Goal: Task Accomplishment & Management: Use online tool/utility

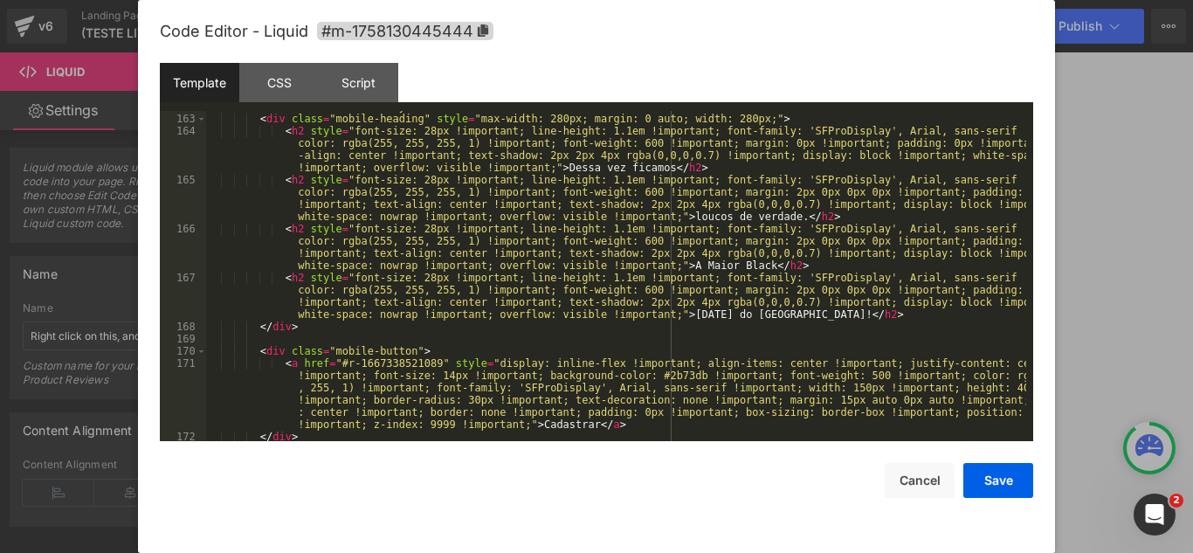
scroll to position [2042, 0]
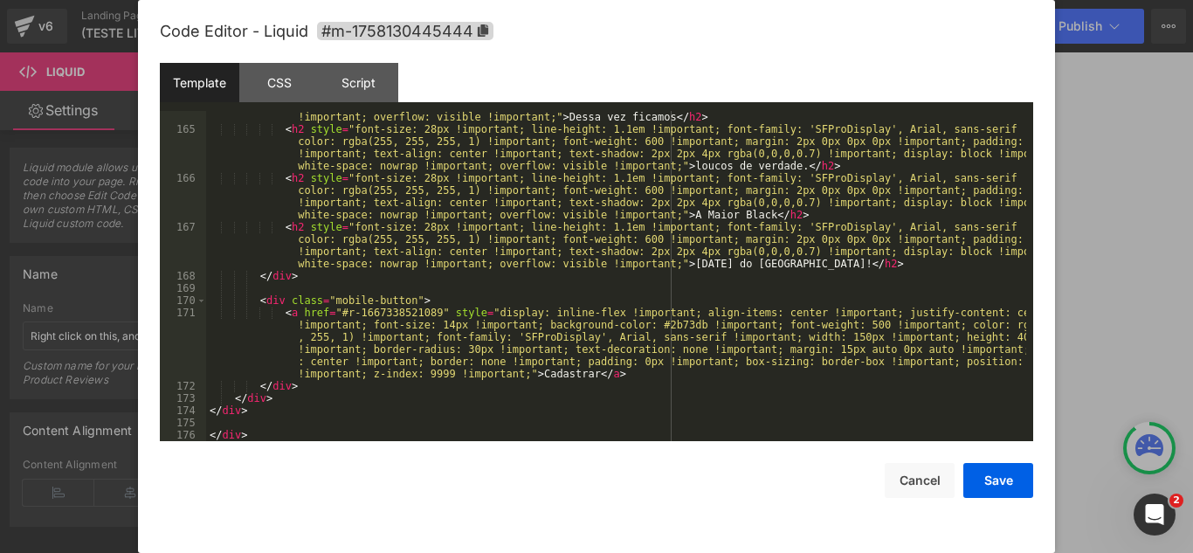
click at [859, 119] on div "< h2 style = "font-size: 28px !important; line-height: 1.1em !important; font-f…" at bounding box center [616, 269] width 820 height 391
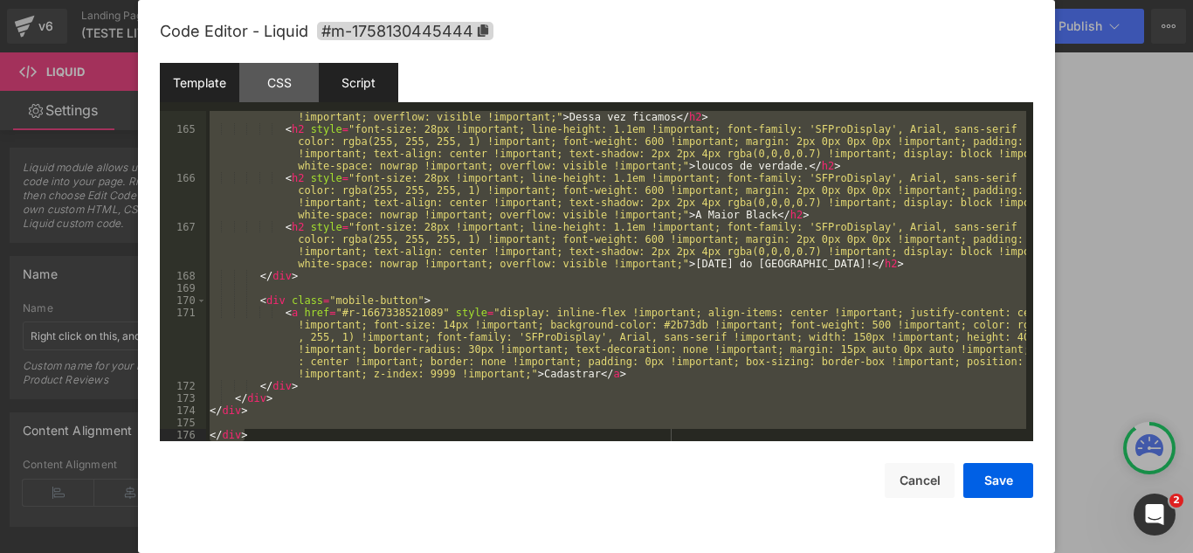
click at [394, 88] on div "Script" at bounding box center [358, 82] width 79 height 39
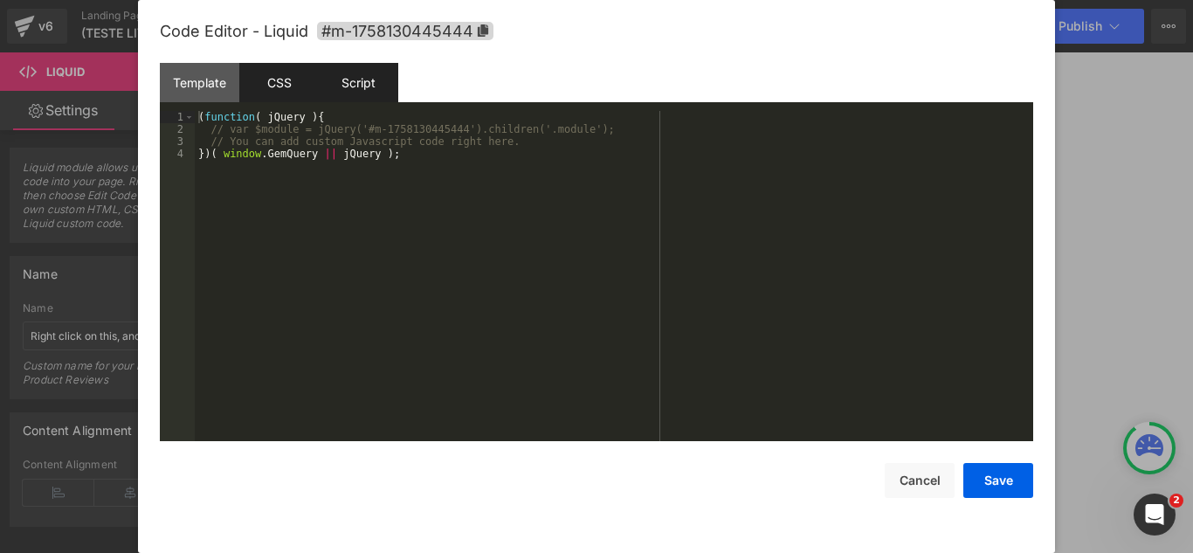
click at [311, 73] on div "CSS" at bounding box center [278, 82] width 79 height 39
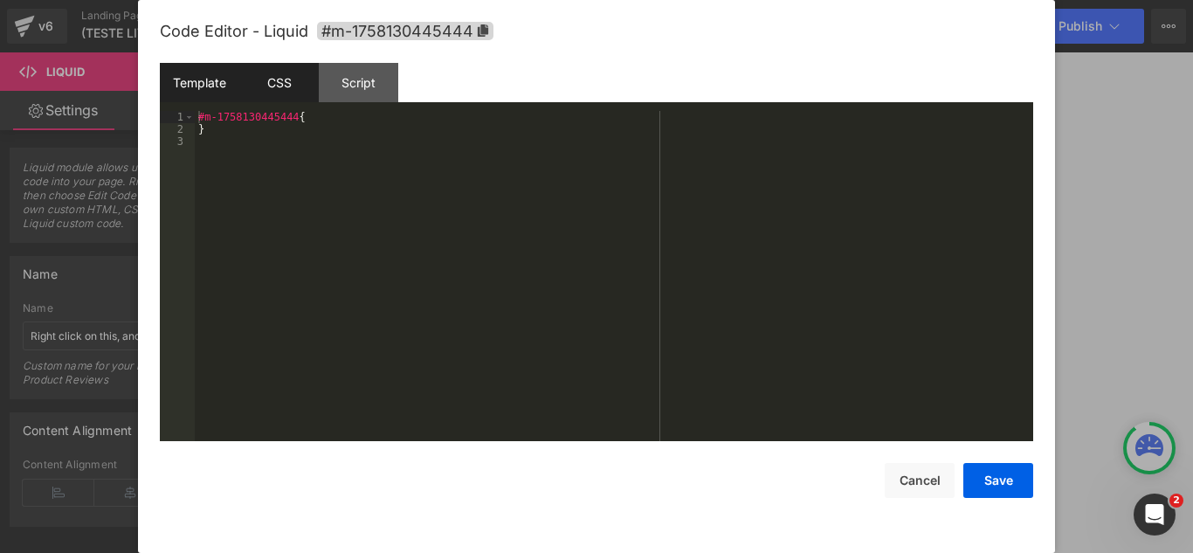
click at [190, 78] on div "Template" at bounding box center [199, 82] width 79 height 39
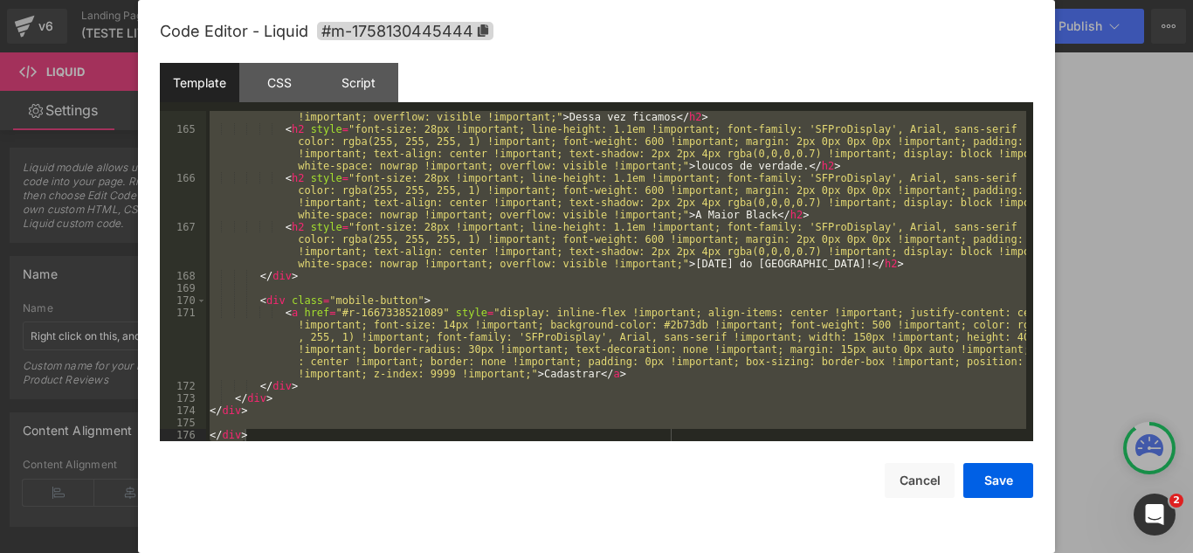
click at [529, 163] on div "< h2 style = "font-size: 28px !important; line-height: 1.1em !important; font-f…" at bounding box center [616, 276] width 820 height 330
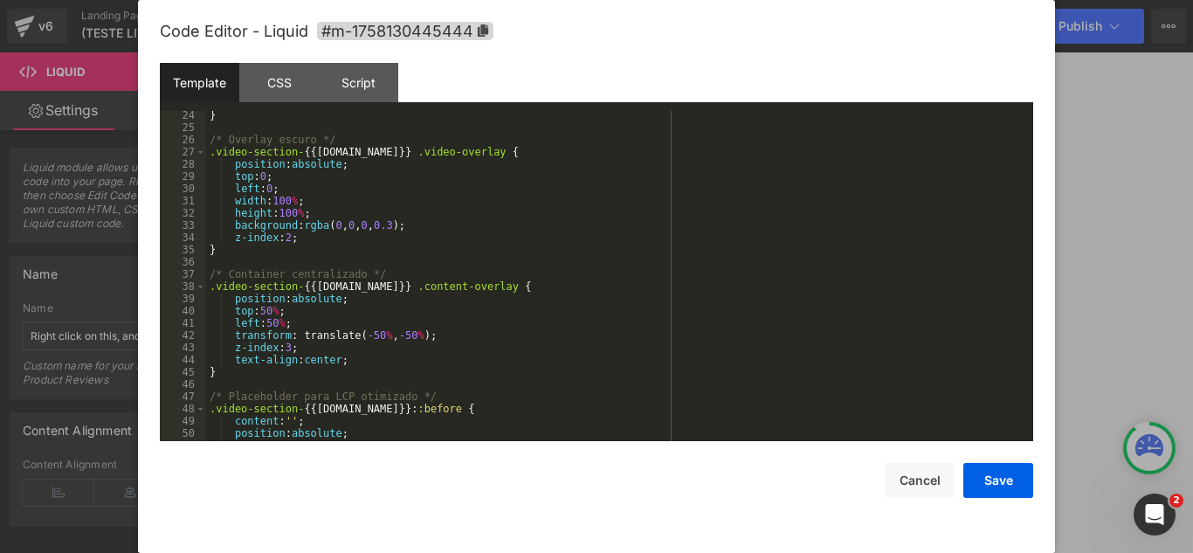
scroll to position [0, 0]
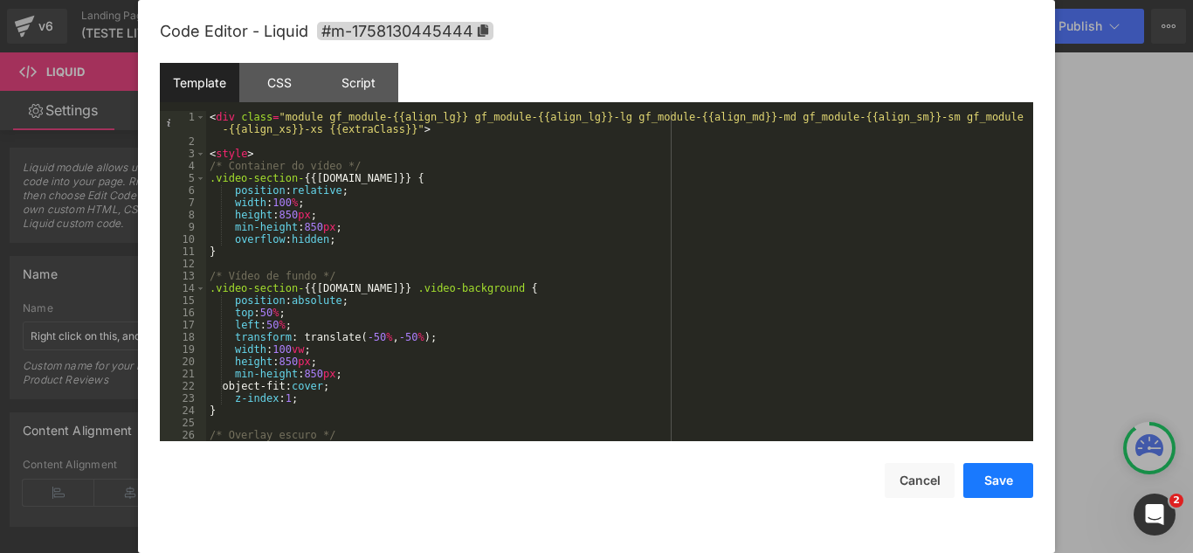
click at [989, 478] on button "Save" at bounding box center [999, 480] width 70 height 35
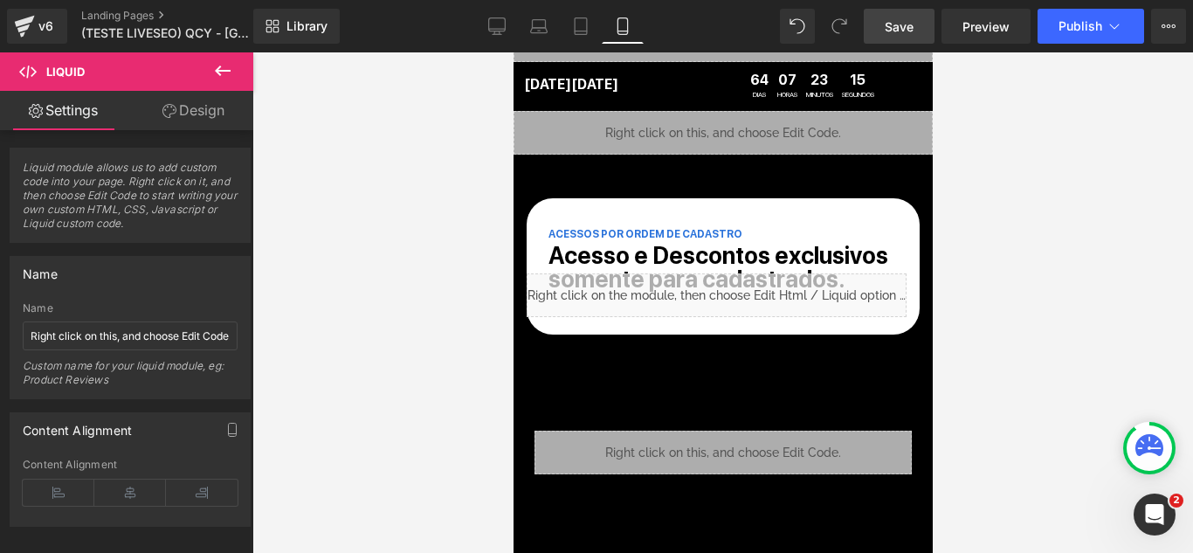
click at [918, 21] on link "Save" at bounding box center [899, 26] width 71 height 35
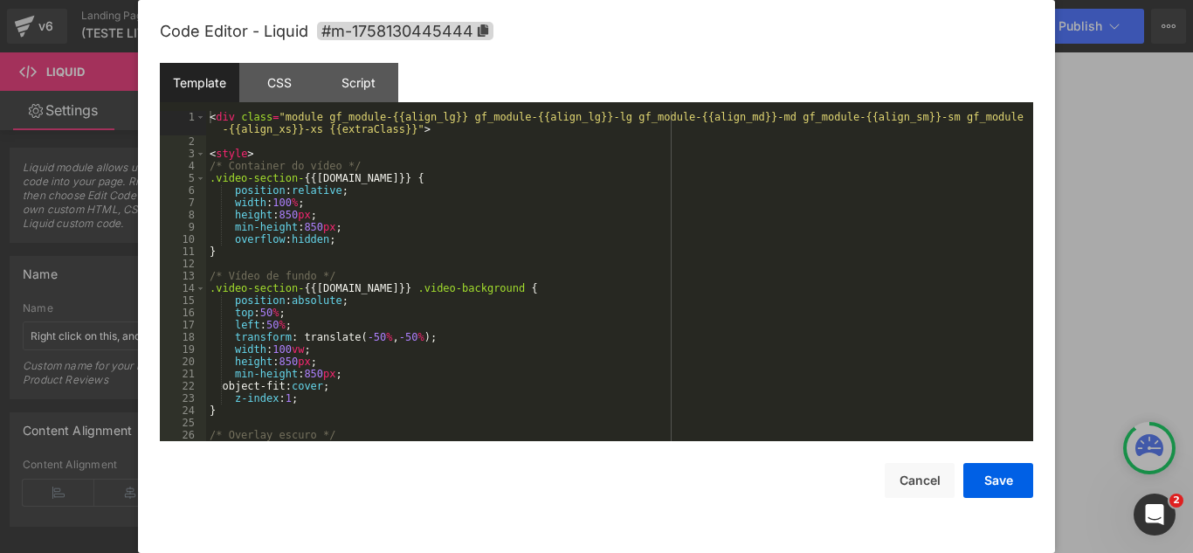
click at [639, 0] on div "You are previewing how the will restyle your page. You can not edit Elements in…" at bounding box center [596, 0] width 1193 height 0
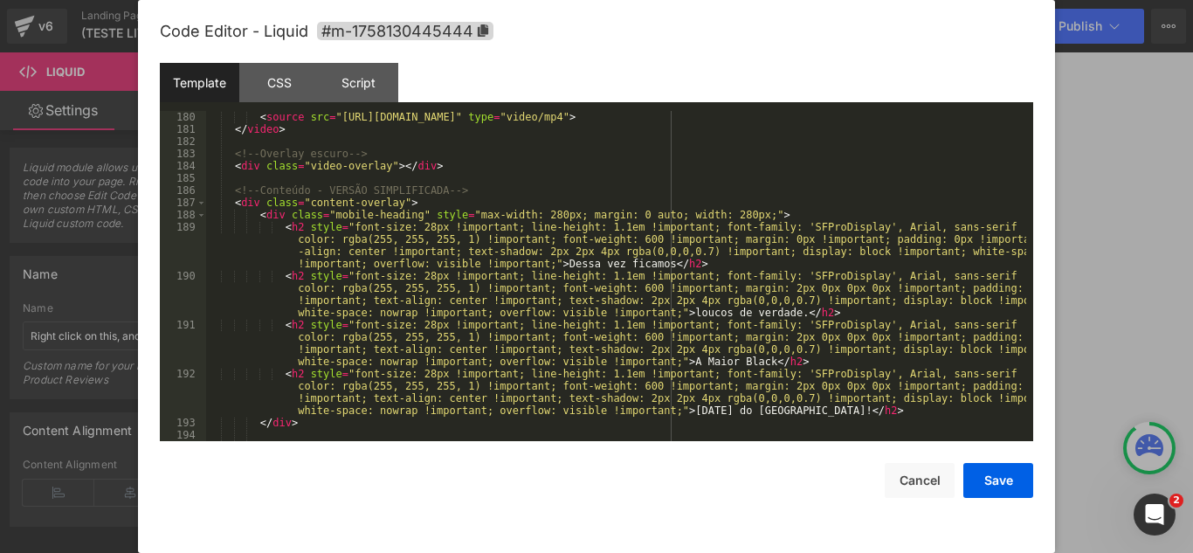
scroll to position [2044, 0]
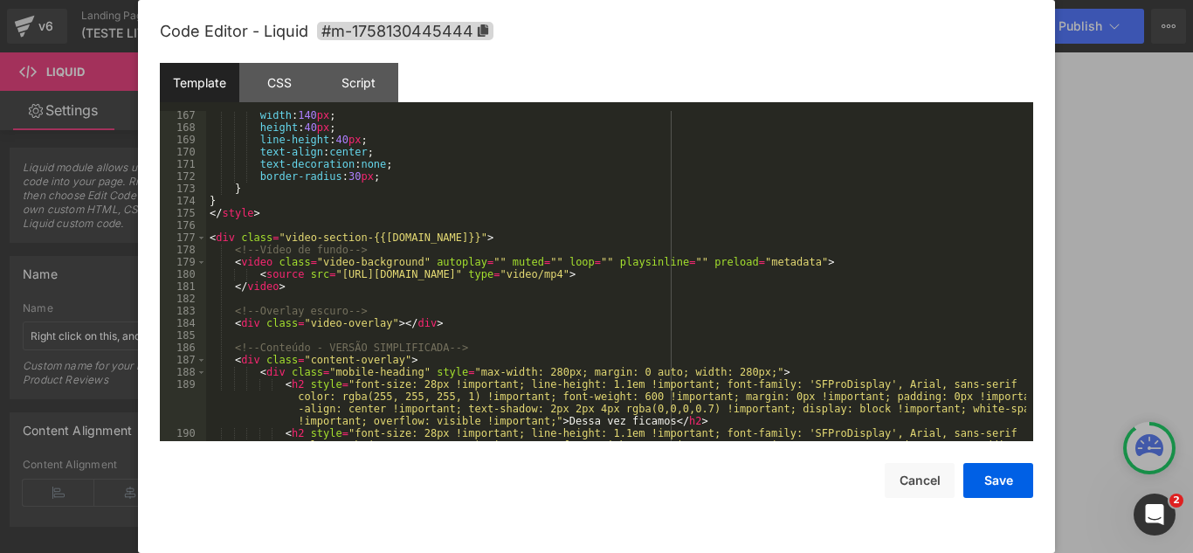
click at [91, 91] on div at bounding box center [596, 276] width 1193 height 553
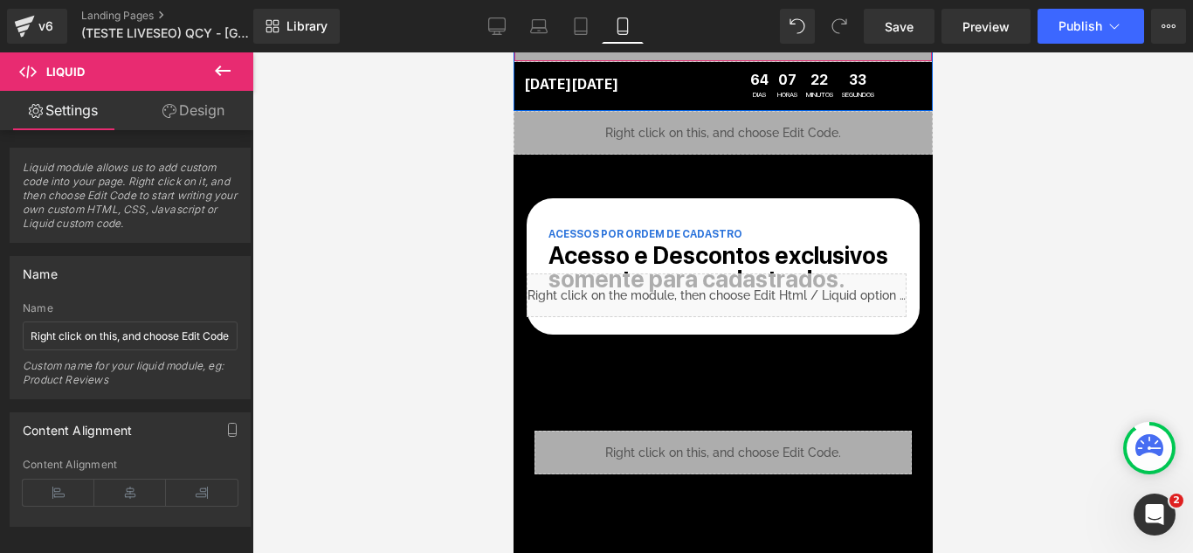
click at [604, 56] on div "Liquid" at bounding box center [722, 40] width 419 height 44
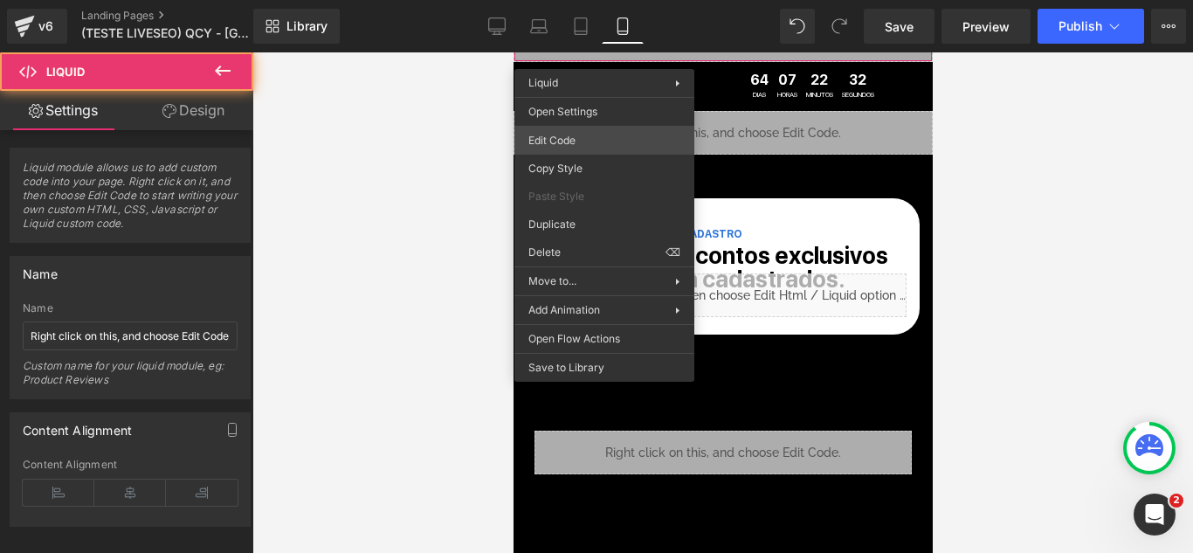
click at [603, 0] on div "You are previewing how the will restyle your page. You can not edit Elements in…" at bounding box center [596, 0] width 1193 height 0
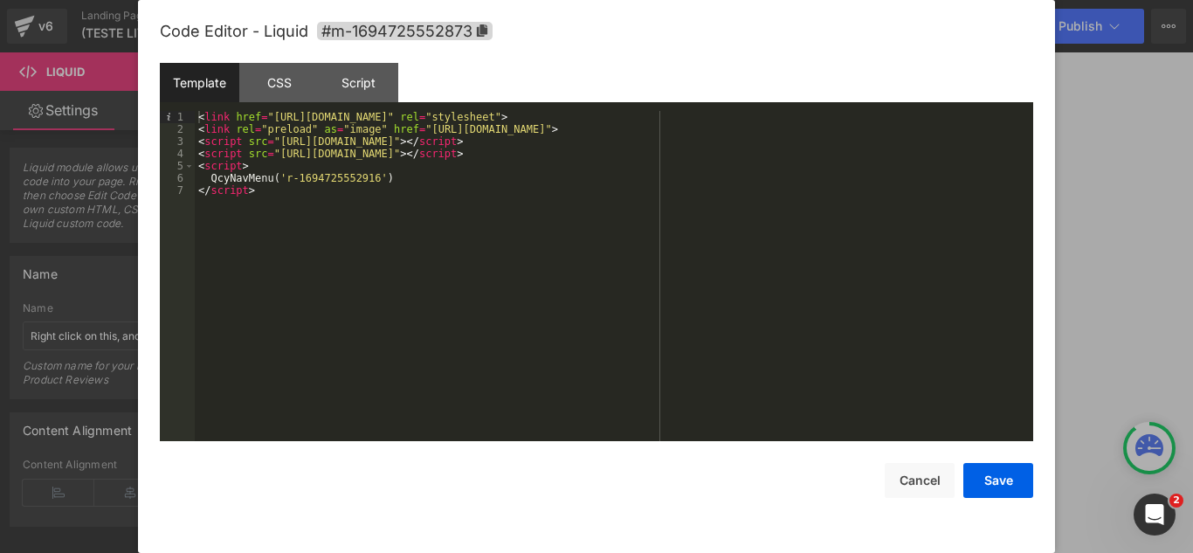
click at [985, 122] on div "< link href = "[URL][DOMAIN_NAME]" rel = "stylesheet" > < link rel = "preload" …" at bounding box center [614, 288] width 839 height 355
click at [971, 130] on div "< link href = "[URL][DOMAIN_NAME]" rel = "stylesheet" > < link rel = "preload" …" at bounding box center [614, 288] width 839 height 355
click at [1014, 478] on button "Save" at bounding box center [999, 480] width 70 height 35
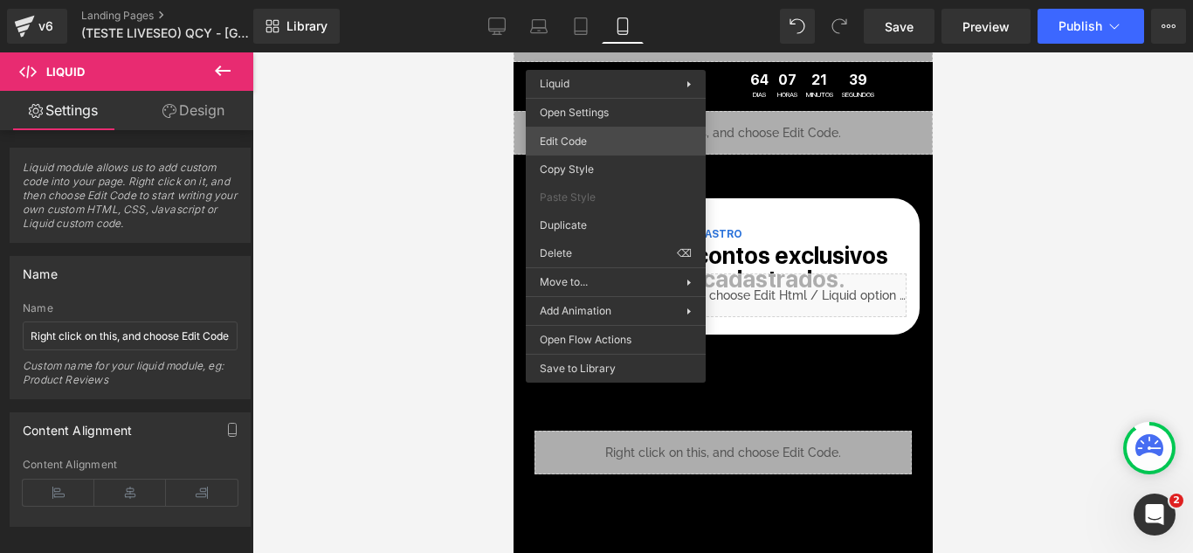
click at [585, 0] on div "You are previewing how the will restyle your page. You can not edit Elements in…" at bounding box center [596, 0] width 1193 height 0
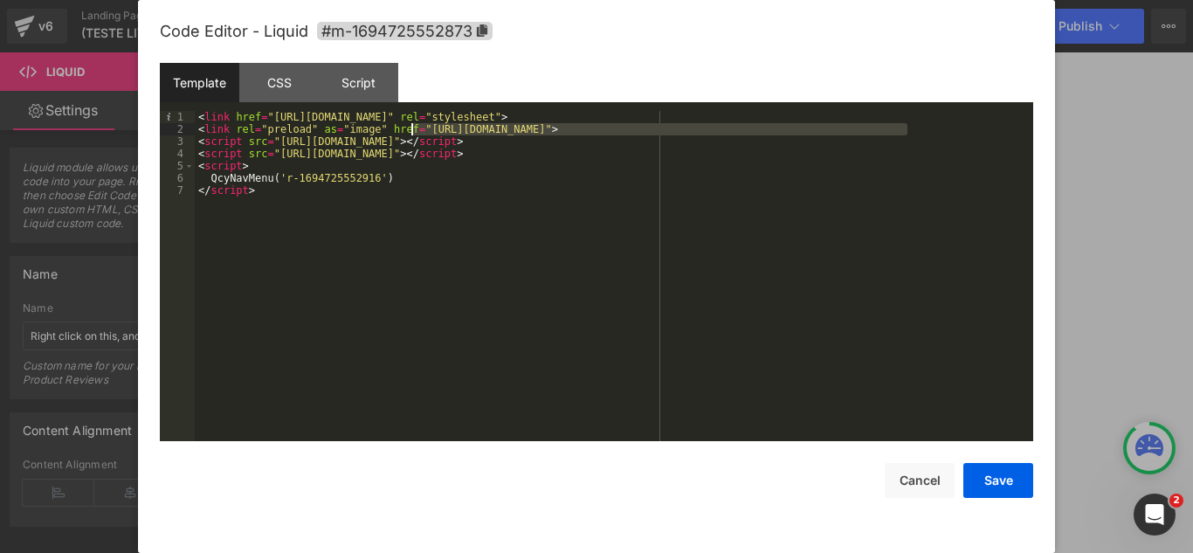
drag, startPoint x: 907, startPoint y: 126, endPoint x: 412, endPoint y: 128, distance: 494.5
click at [412, 128] on div "< link href = "[URL][DOMAIN_NAME]" rel = "stylesheet" > < link rel = "preload" …" at bounding box center [614, 288] width 839 height 355
click at [1026, 497] on button "Save" at bounding box center [999, 480] width 70 height 35
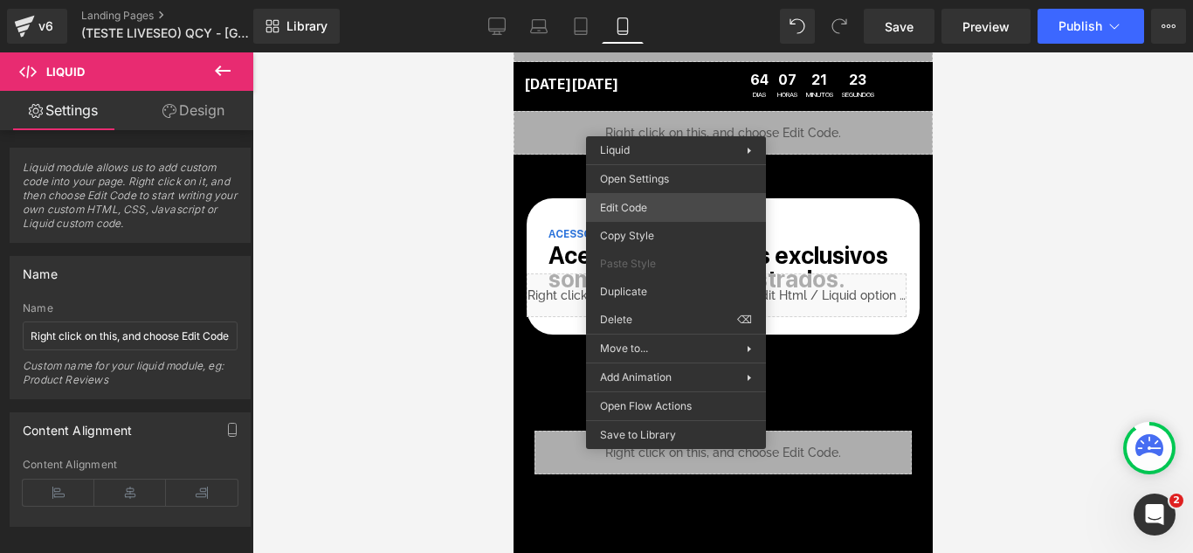
click at [630, 0] on div "You are previewing how the will restyle your page. You can not edit Elements in…" at bounding box center [596, 0] width 1193 height 0
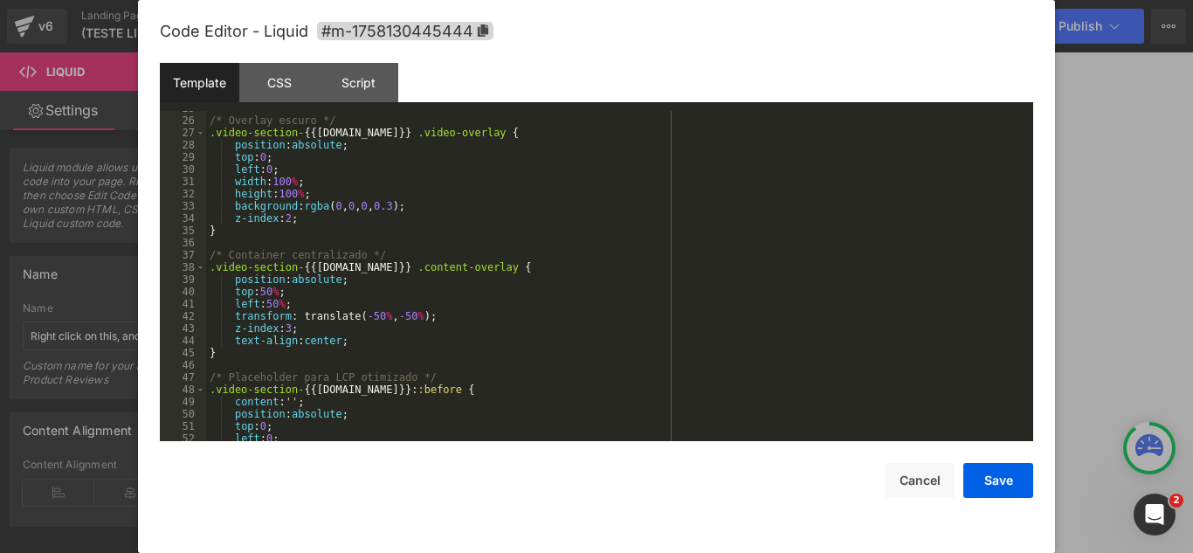
scroll to position [472, 0]
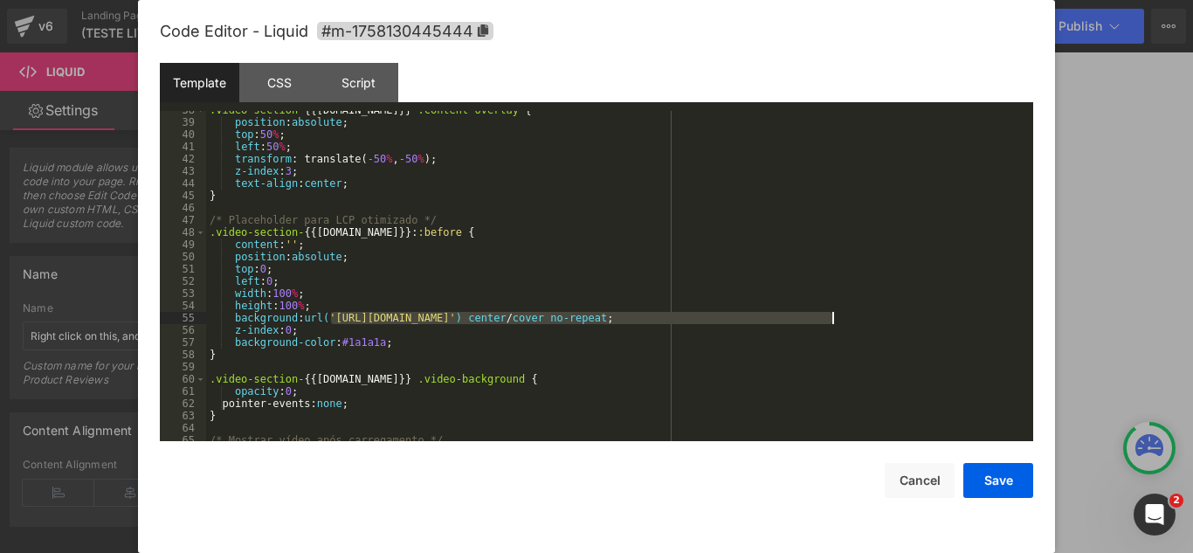
drag, startPoint x: 328, startPoint y: 317, endPoint x: 833, endPoint y: 319, distance: 504.9
click at [833, 319] on div ".video-section- { {[DOMAIN_NAME] }} .content-overlay { position : absolute ; to…" at bounding box center [616, 281] width 820 height 355
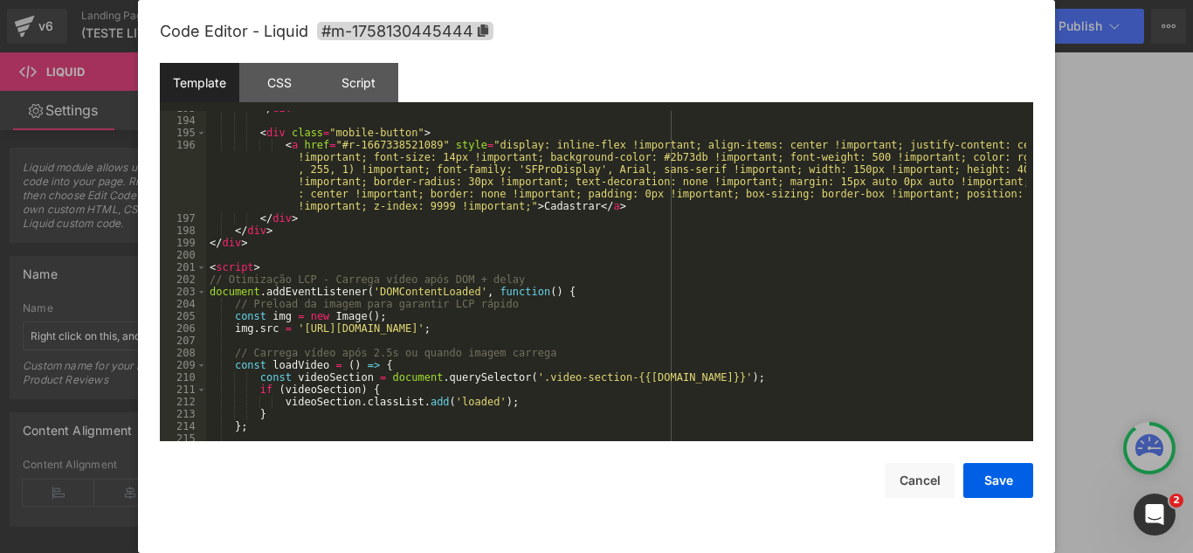
scroll to position [2568, 0]
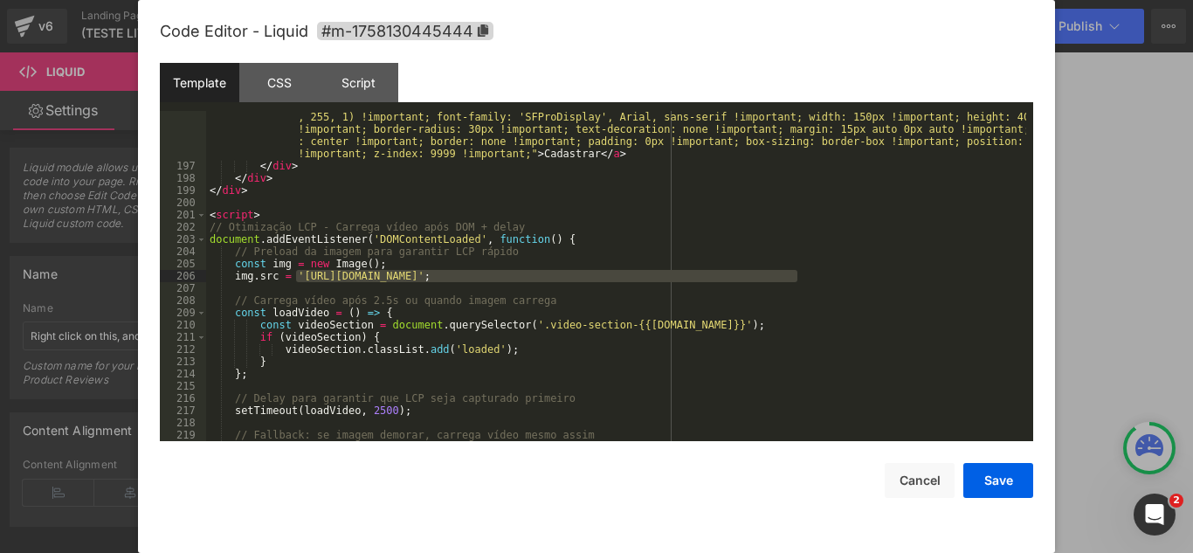
drag, startPoint x: 298, startPoint y: 276, endPoint x: 795, endPoint y: 280, distance: 497.1
click at [795, 280] on div "< a href = "#r-1667338521089" style = "display: inline-flex !important; align-i…" at bounding box center [616, 294] width 820 height 416
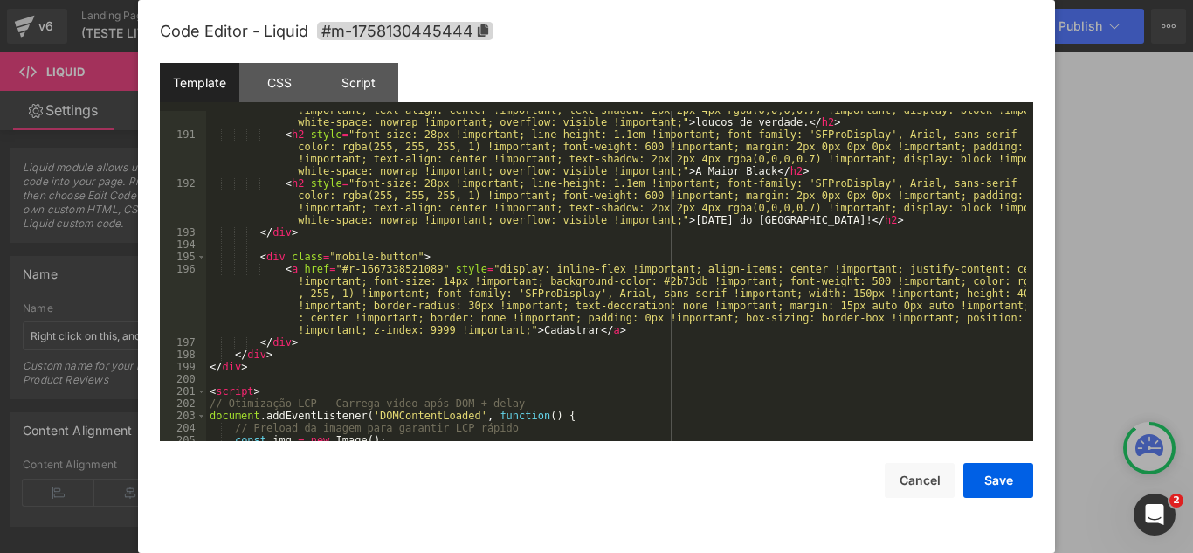
scroll to position [2025, 0]
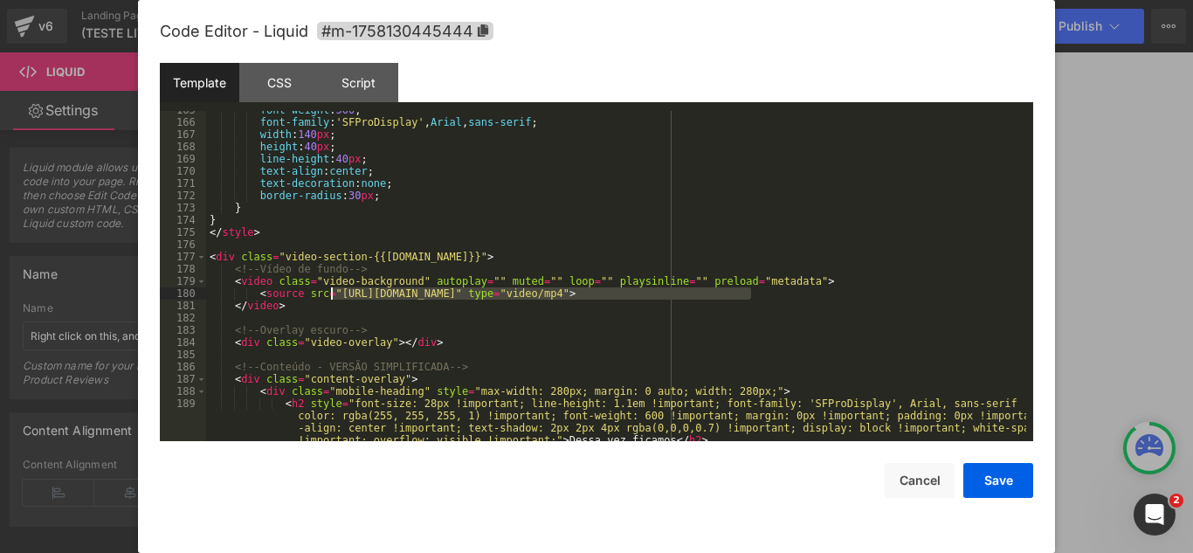
drag, startPoint x: 750, startPoint y: 297, endPoint x: 331, endPoint y: 288, distance: 418.5
click at [331, 288] on div "font-weight : 500 ; font-family : ' SFProDisplay ' , Arial , sans-serif ; width…" at bounding box center [616, 299] width 820 height 391
click at [999, 494] on button "Save" at bounding box center [999, 480] width 70 height 35
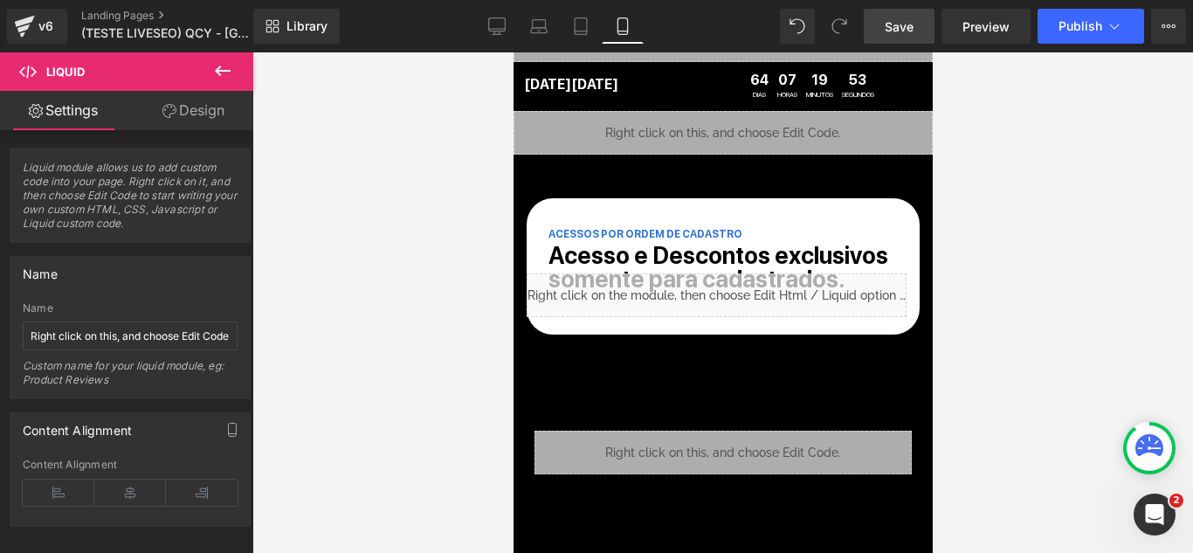
click at [914, 31] on span "Save" at bounding box center [899, 26] width 29 height 18
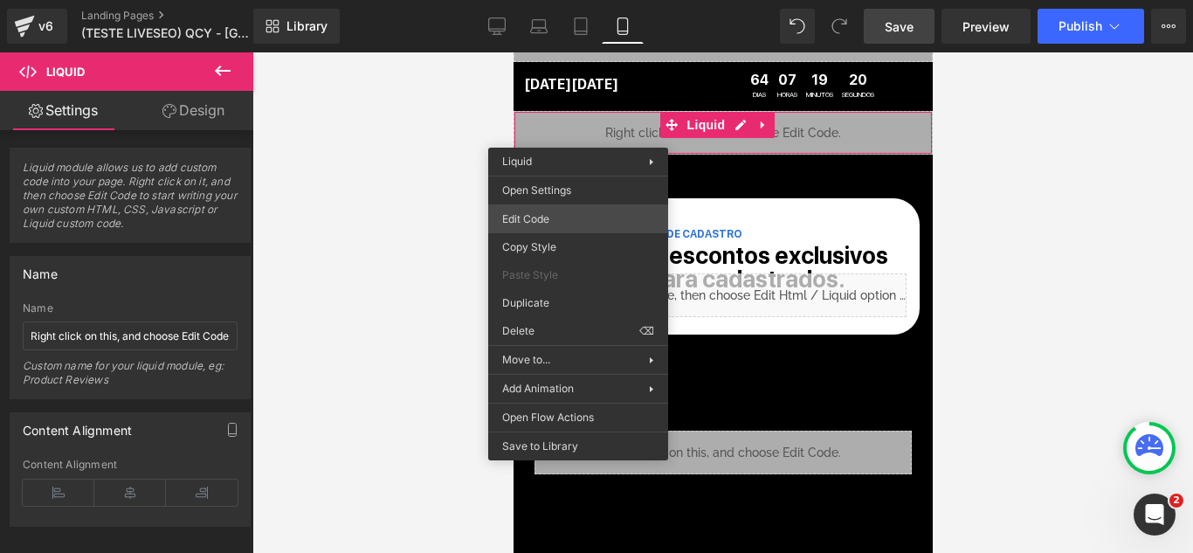
click at [593, 0] on div "You are previewing how the will restyle your page. You can not edit Elements in…" at bounding box center [596, 0] width 1193 height 0
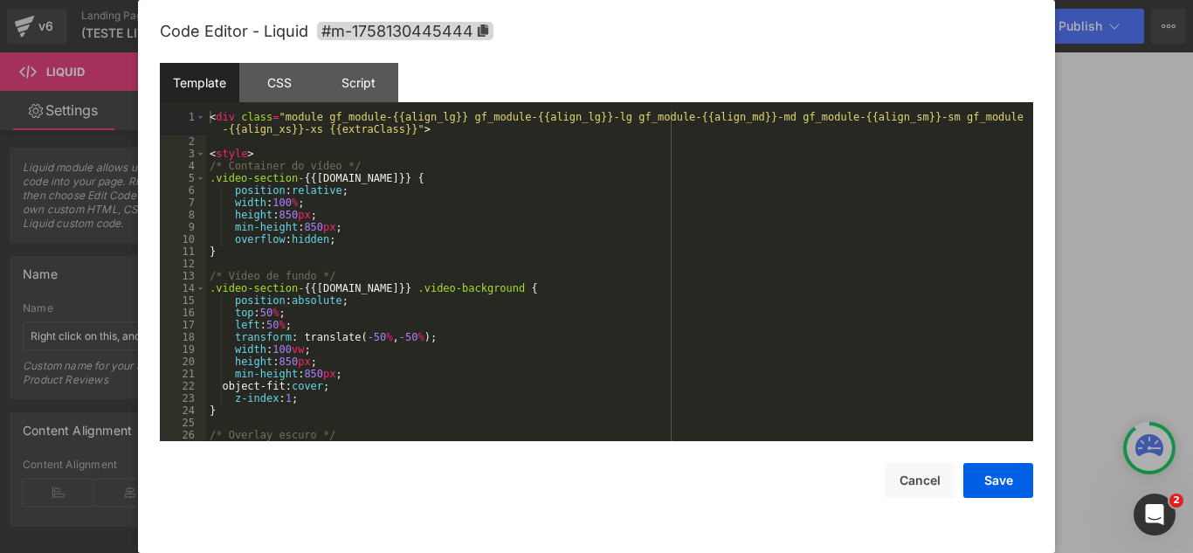
click at [593, 222] on div "< div class = "module gf_module-{{align_lg}} gf_module-{{align_lg}}-lg gf_modul…" at bounding box center [616, 294] width 820 height 367
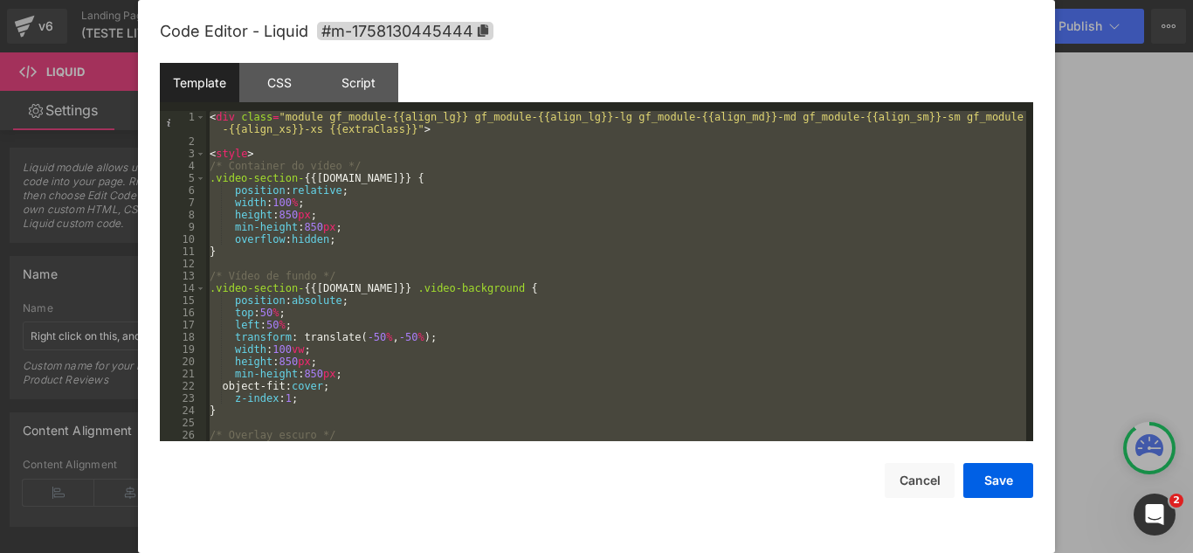
click at [400, 165] on div "< div class = "module gf_module-{{align_lg}} gf_module-{{align_lg}}-lg gf_modul…" at bounding box center [616, 276] width 820 height 330
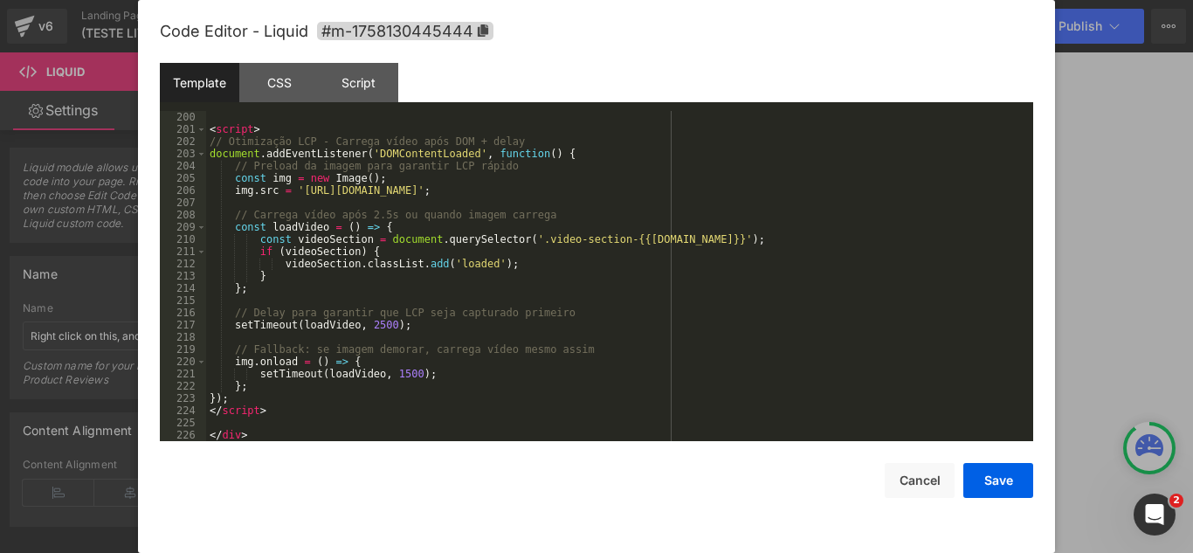
scroll to position [2654, 0]
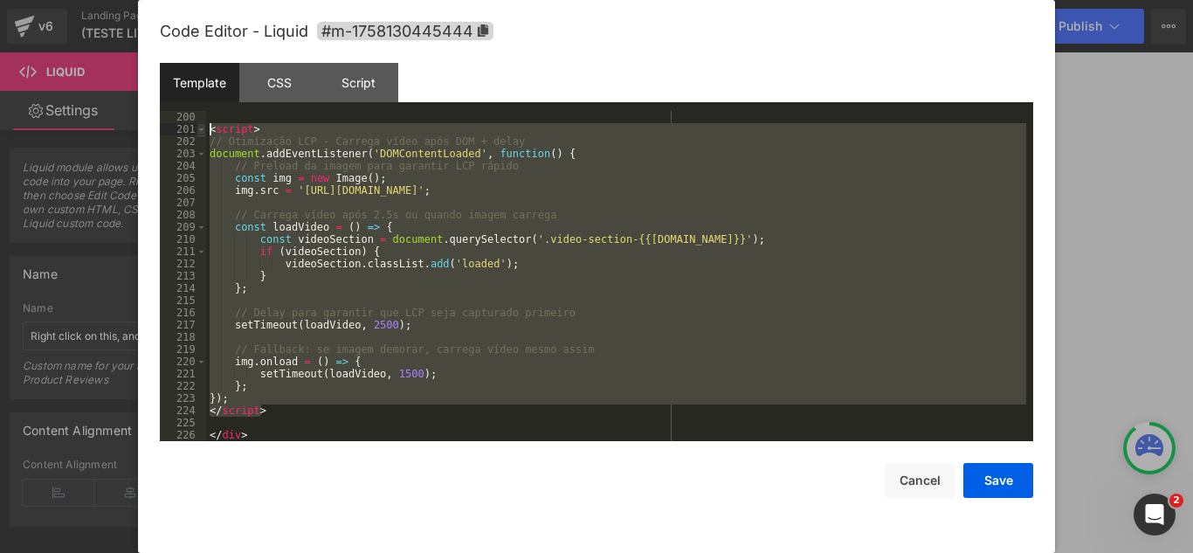
drag, startPoint x: 306, startPoint y: 409, endPoint x: 203, endPoint y: 133, distance: 294.7
click at [203, 133] on pre "200 201 202 203 204 205 206 207 208 209 210 211 212 213 214 215 216 217 218 219…" at bounding box center [597, 276] width 874 height 330
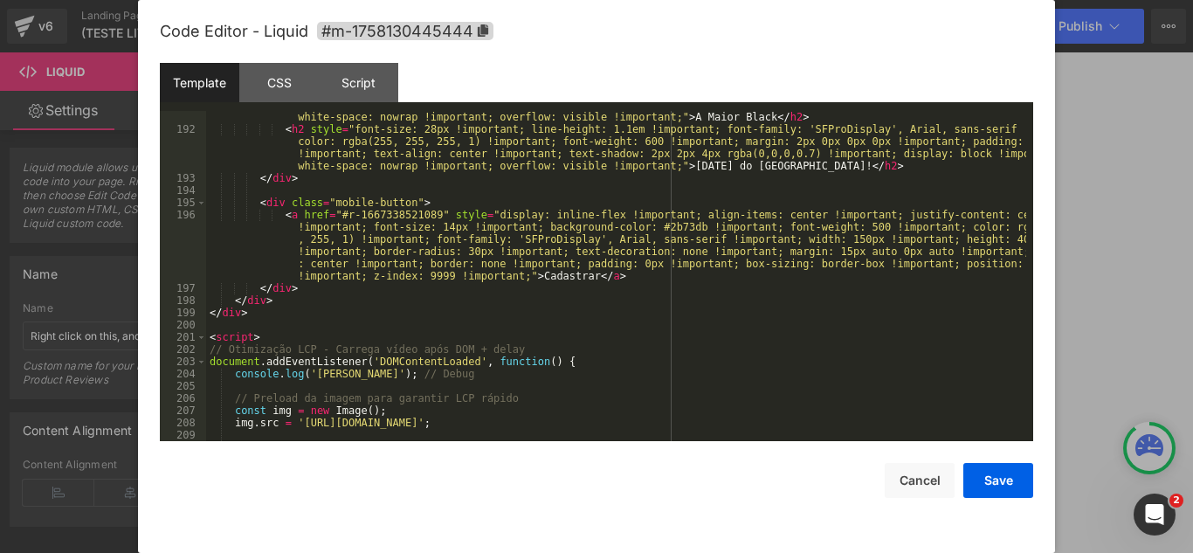
scroll to position [2656, 0]
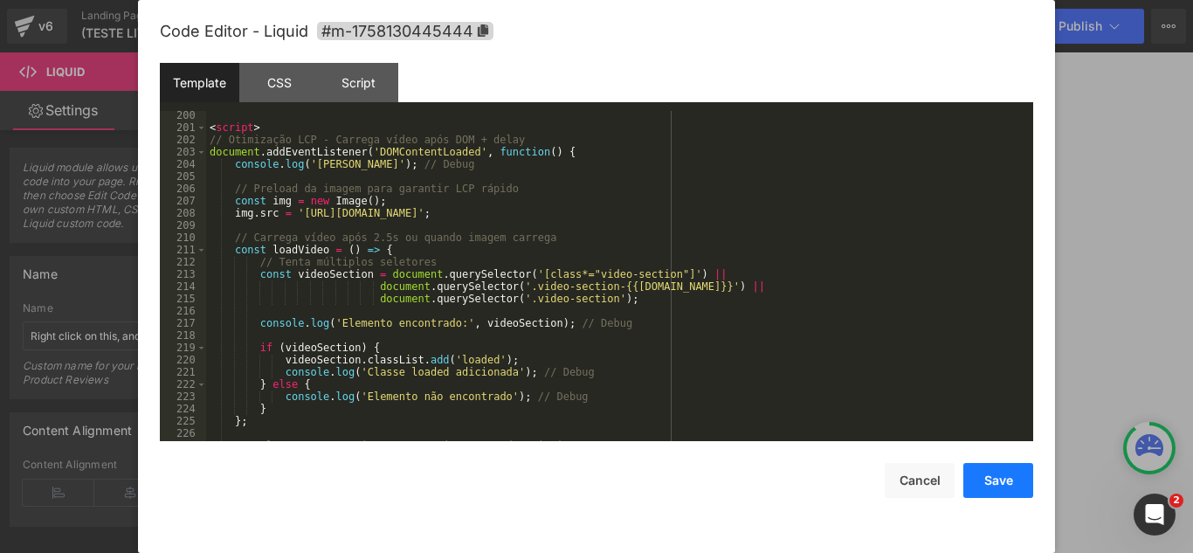
click at [978, 475] on button "Save" at bounding box center [999, 480] width 70 height 35
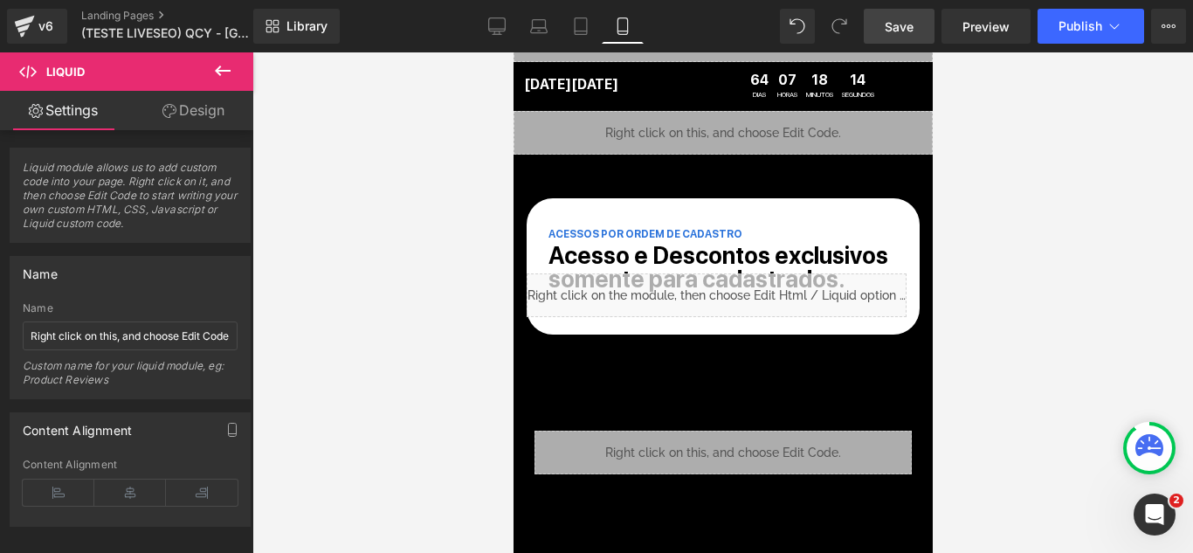
click at [922, 24] on link "Save" at bounding box center [899, 26] width 71 height 35
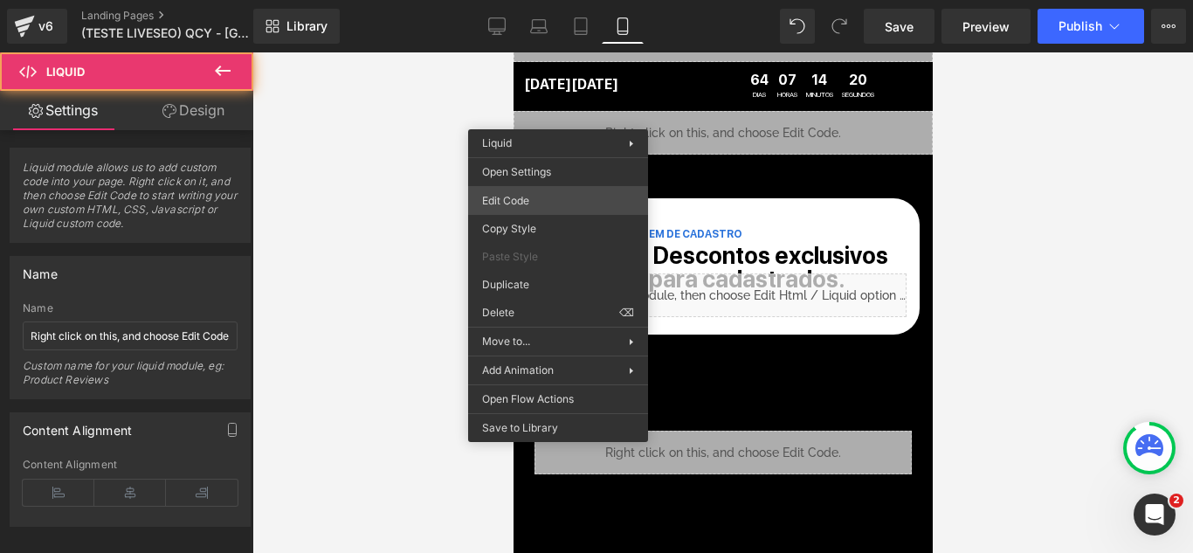
click at [570, 0] on div "You are previewing how the will restyle your page. You can not edit Elements in…" at bounding box center [596, 0] width 1193 height 0
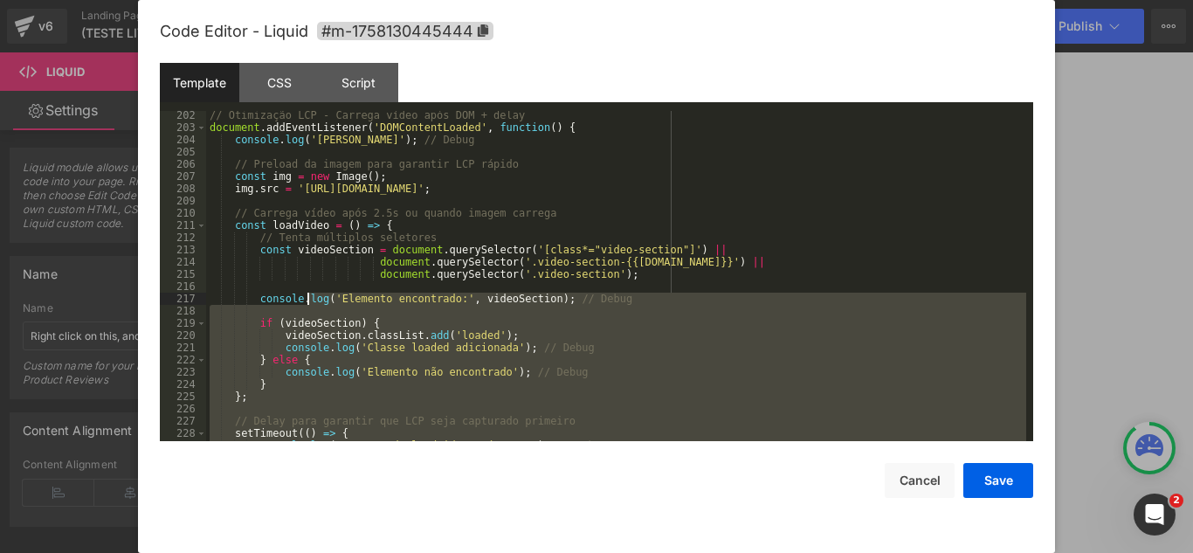
scroll to position [2575, 0]
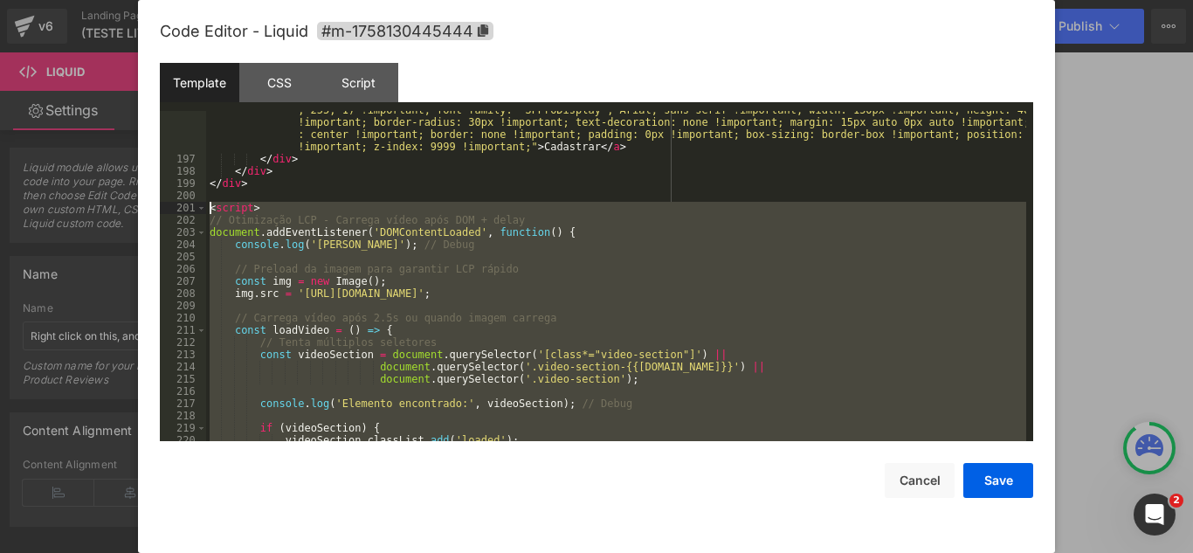
drag, startPoint x: 323, startPoint y: 410, endPoint x: 162, endPoint y: 203, distance: 262.1
click at [162, 203] on pre "196 197 198 199 200 201 202 203 204 205 206 207 208 209 210 211 212 213 214 215…" at bounding box center [597, 276] width 874 height 330
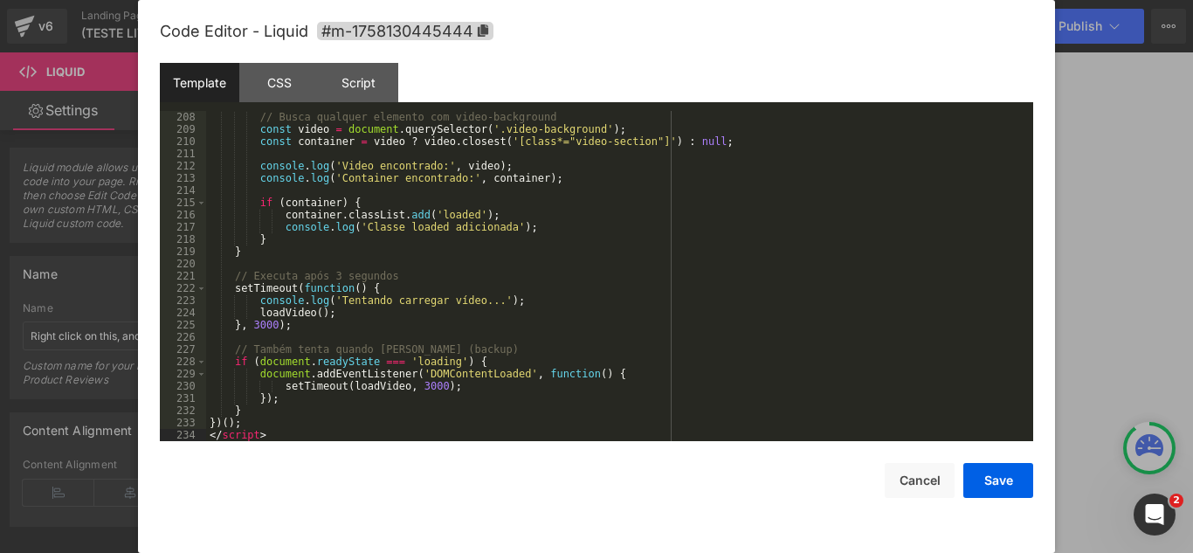
scroll to position [2776, 0]
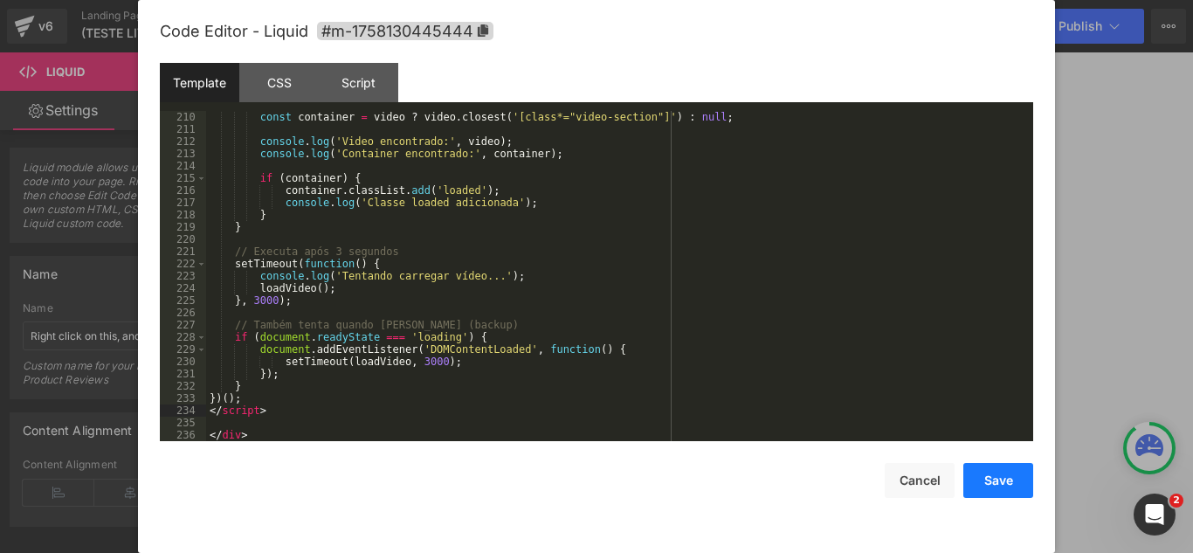
click at [1014, 491] on button "Save" at bounding box center [999, 480] width 70 height 35
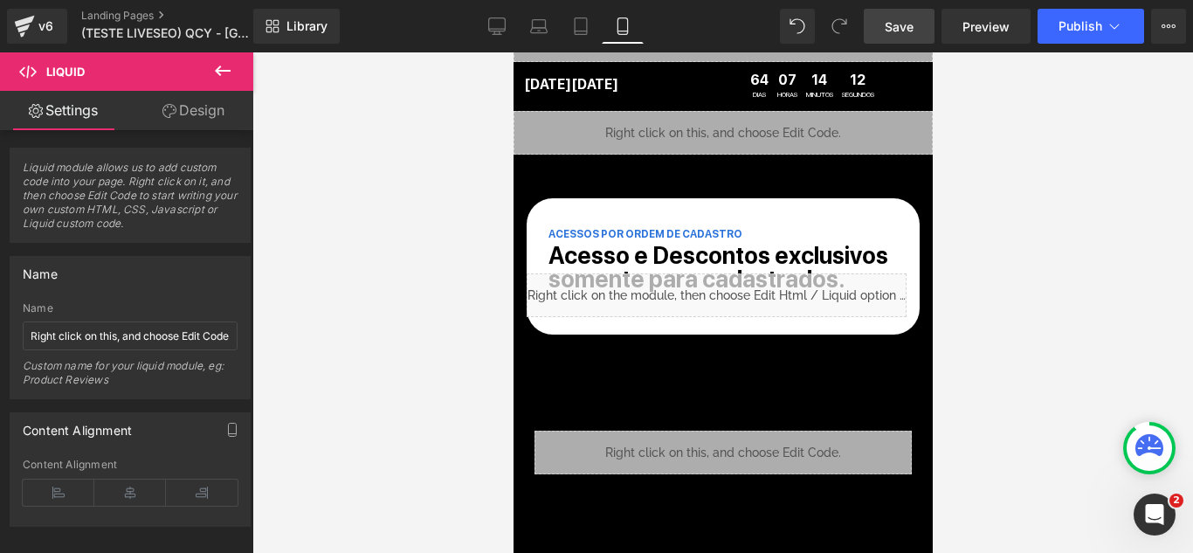
click at [886, 24] on span "Save" at bounding box center [899, 26] width 29 height 18
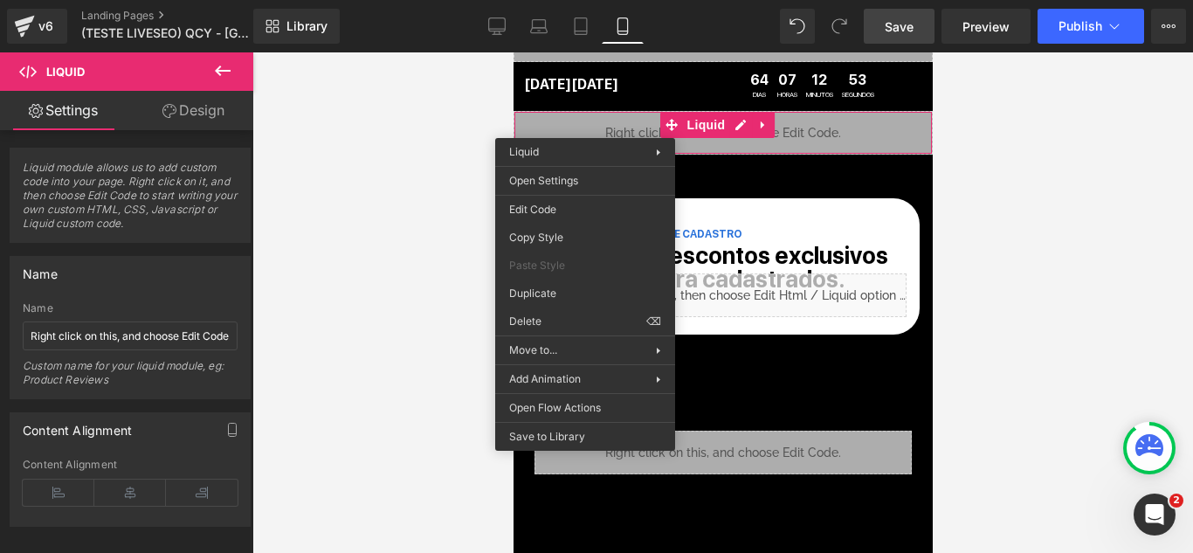
click at [578, 0] on div "You are previewing how the will restyle your page. You can not edit Elements in…" at bounding box center [596, 0] width 1193 height 0
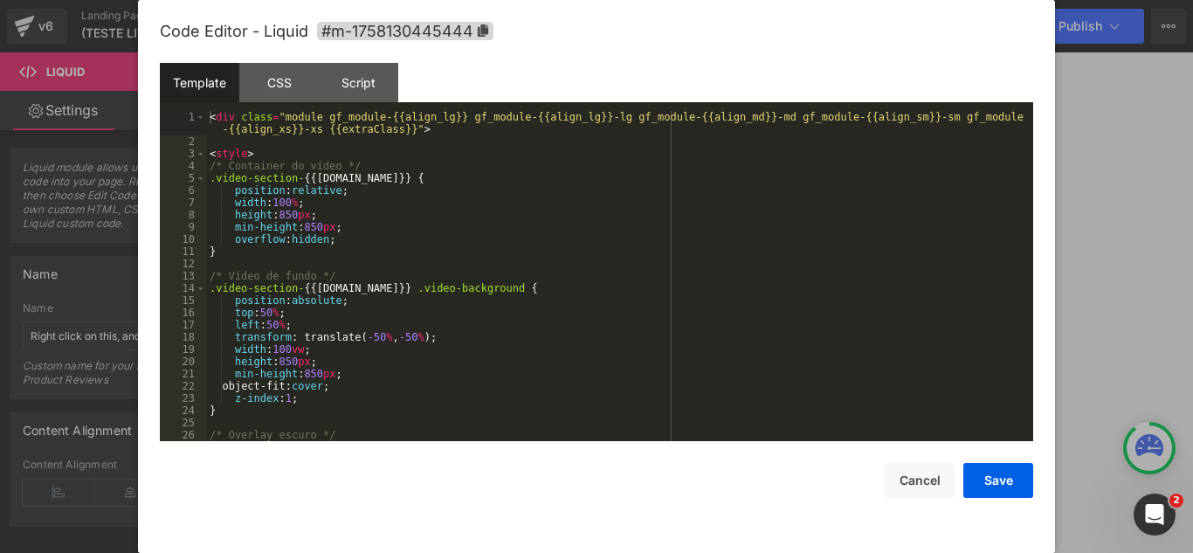
click at [578, 204] on div "< div class = "module gf_module-{{align_lg}} gf_module-{{align_lg}}-lg gf_modul…" at bounding box center [616, 294] width 820 height 367
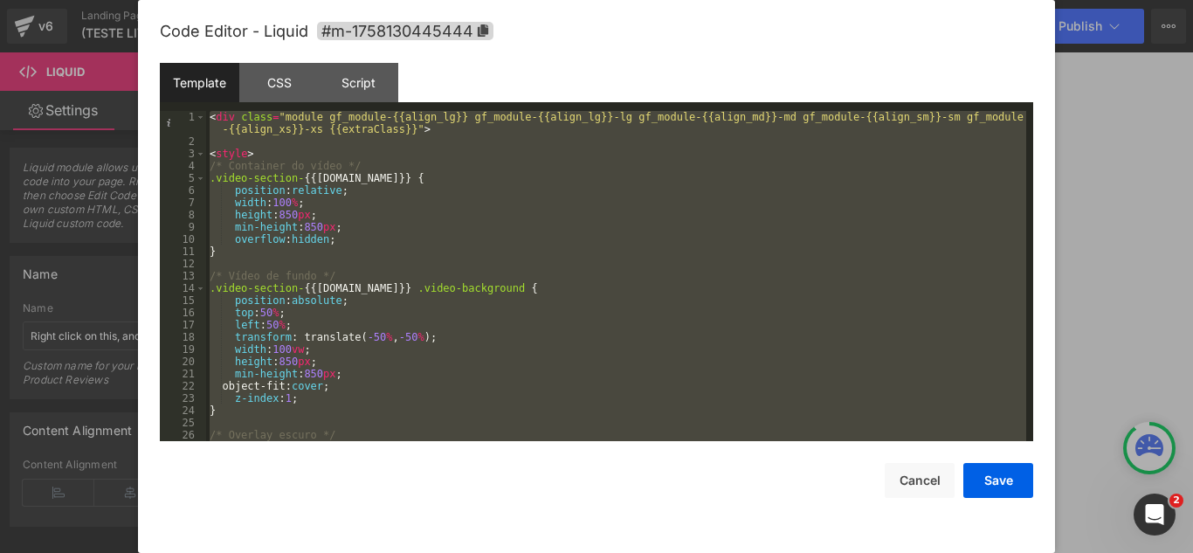
click at [300, 215] on div "< div class = "module gf_module-{{align_lg}} gf_module-{{align_lg}}-lg gf_modul…" at bounding box center [616, 276] width 820 height 330
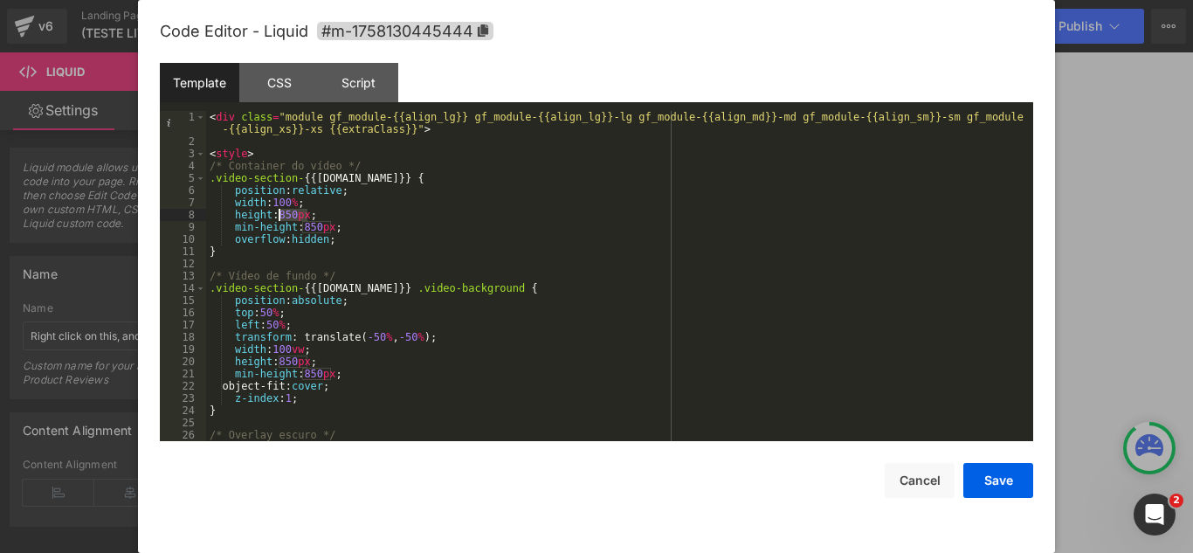
drag, startPoint x: 309, startPoint y: 213, endPoint x: 281, endPoint y: 211, distance: 28.0
click at [281, 211] on div "< div class = "module gf_module-{{align_lg}} gf_module-{{align_lg}}-lg gf_modul…" at bounding box center [616, 294] width 820 height 367
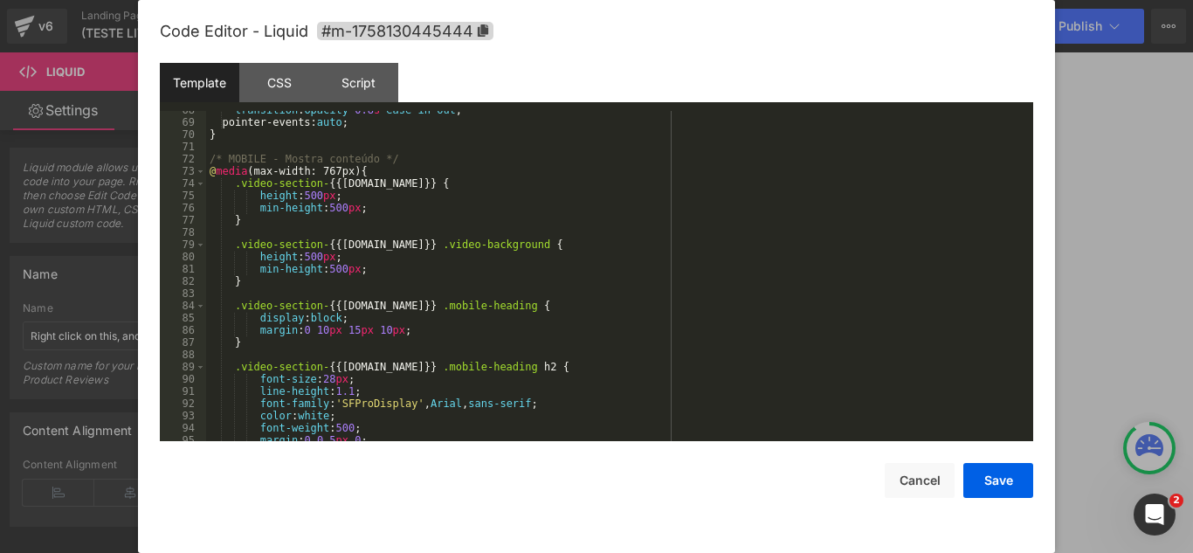
scroll to position [839, 0]
drag, startPoint x: 312, startPoint y: 183, endPoint x: 311, endPoint y: 195, distance: 12.3
click at [312, 183] on div "transition : opacity 0.8 s ease-in-out ; pointer-events: auto ; } /* MOBILE - M…" at bounding box center [616, 281] width 820 height 355
click at [311, 198] on div "transition : opacity 0.8 s ease-in-out ; pointer-events: auto ; } /* MOBILE - M…" at bounding box center [616, 281] width 820 height 355
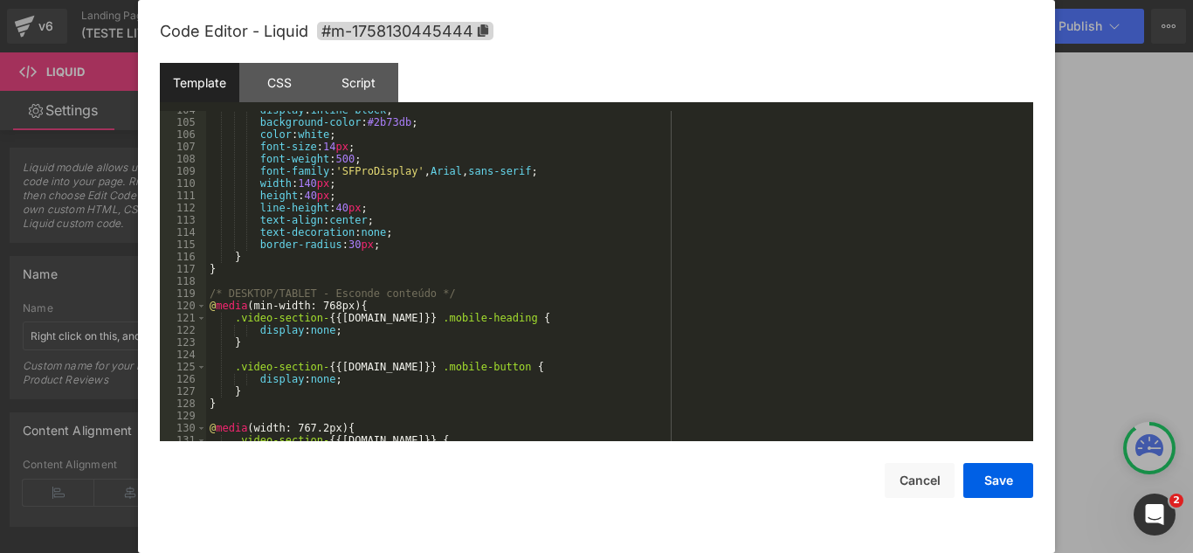
scroll to position [1328, 0]
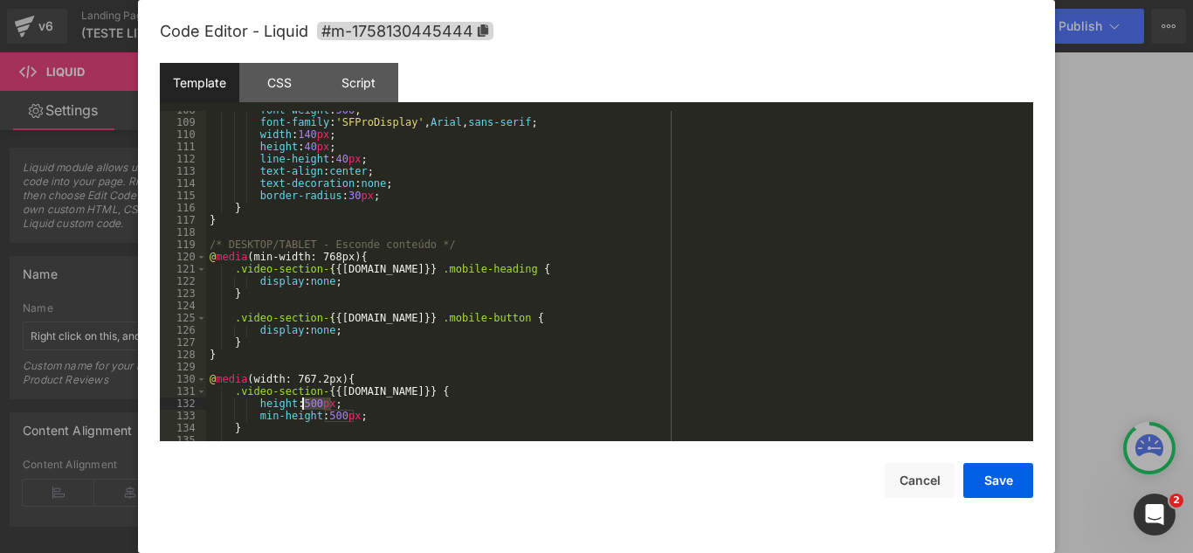
drag, startPoint x: 329, startPoint y: 405, endPoint x: 300, endPoint y: 407, distance: 29.8
click at [300, 407] on div "font-weight : 500 ; font-family : ' SFProDisplay ' , Arial , sans-serif ; width…" at bounding box center [616, 281] width 820 height 355
drag, startPoint x: 324, startPoint y: 418, endPoint x: 353, endPoint y: 419, distance: 28.9
click at [353, 419] on div "font-weight : 500 ; font-family : ' SFProDisplay ' , Arial , sans-serif ; width…" at bounding box center [616, 281] width 820 height 355
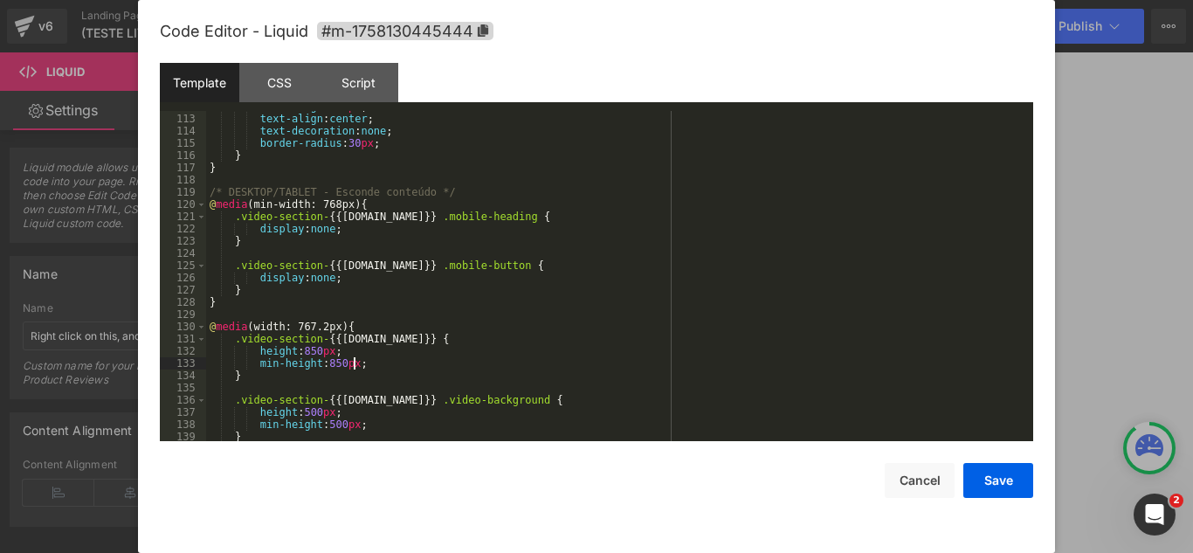
scroll to position [1590, 0]
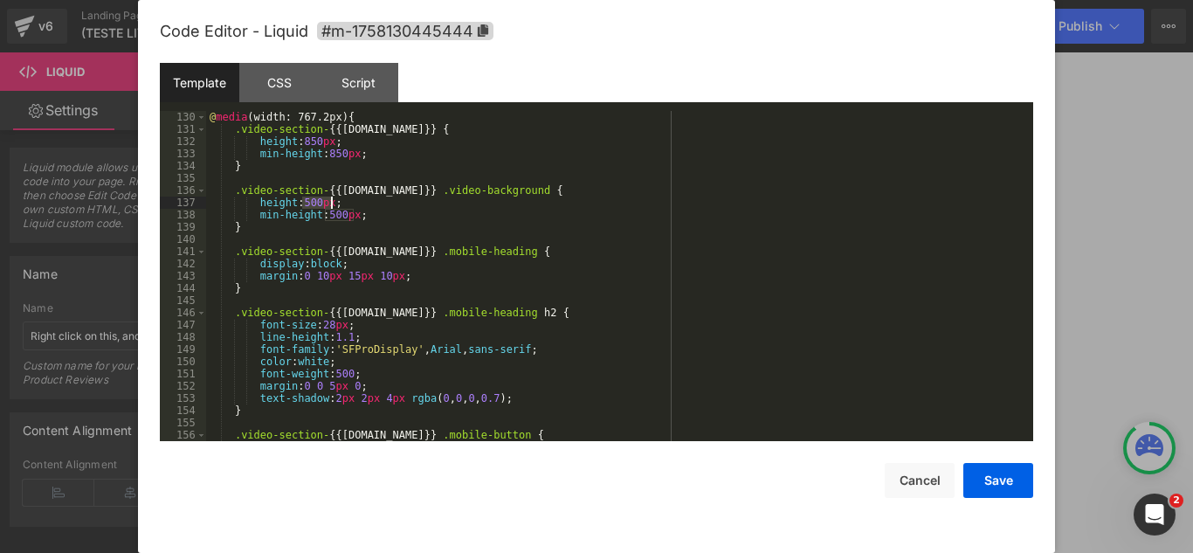
drag, startPoint x: 314, startPoint y: 207, endPoint x: 331, endPoint y: 217, distance: 19.2
click at [329, 206] on div "@ media (width: 767.2px) { .video-section- { {[DOMAIN_NAME] }} { height : 850 p…" at bounding box center [616, 288] width 820 height 355
drag, startPoint x: 325, startPoint y: 214, endPoint x: 353, endPoint y: 218, distance: 28.2
click at [353, 218] on div "@ media (width: 767.2px) { .video-section- { {[DOMAIN_NAME] }} { height : 850 p…" at bounding box center [616, 288] width 820 height 355
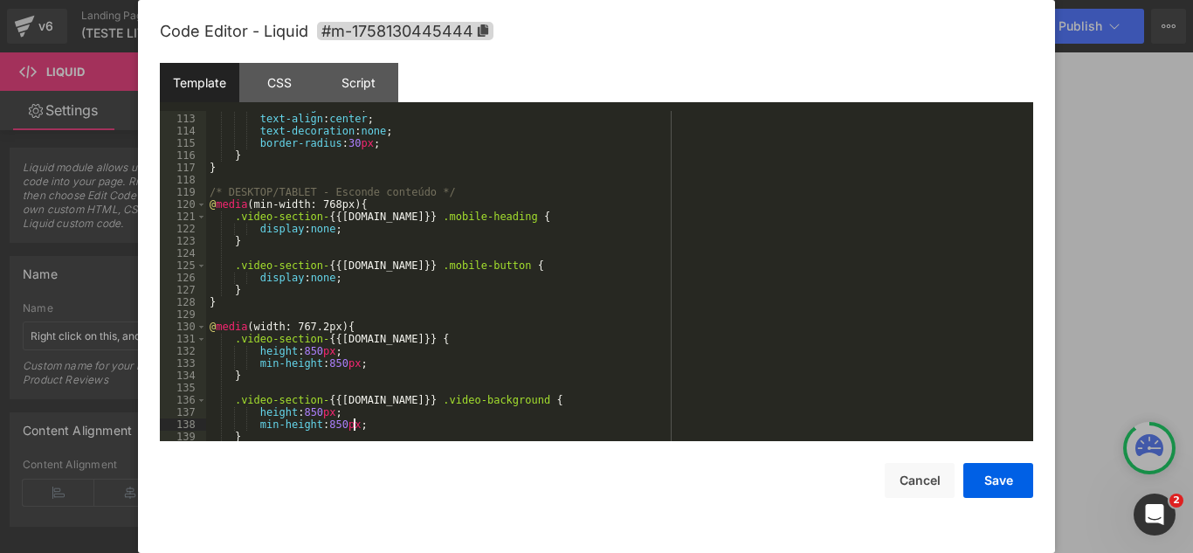
scroll to position [1380, 0]
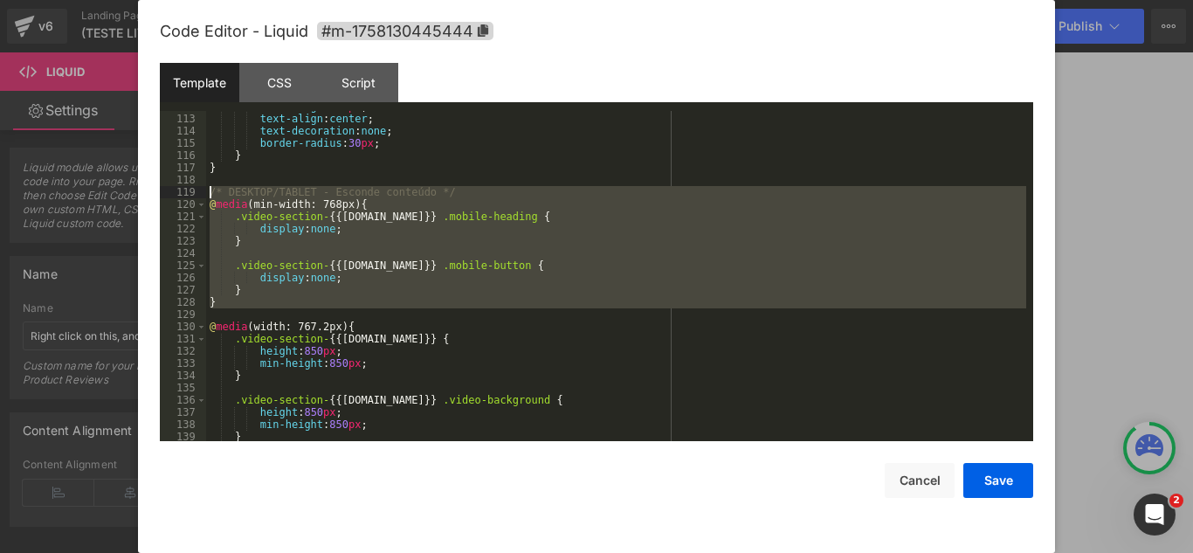
drag, startPoint x: 248, startPoint y: 308, endPoint x: 107, endPoint y: 190, distance: 184.8
click at [107, 190] on body "You are previewing how the will restyle your page. You can not edit Elements in…" at bounding box center [596, 276] width 1193 height 553
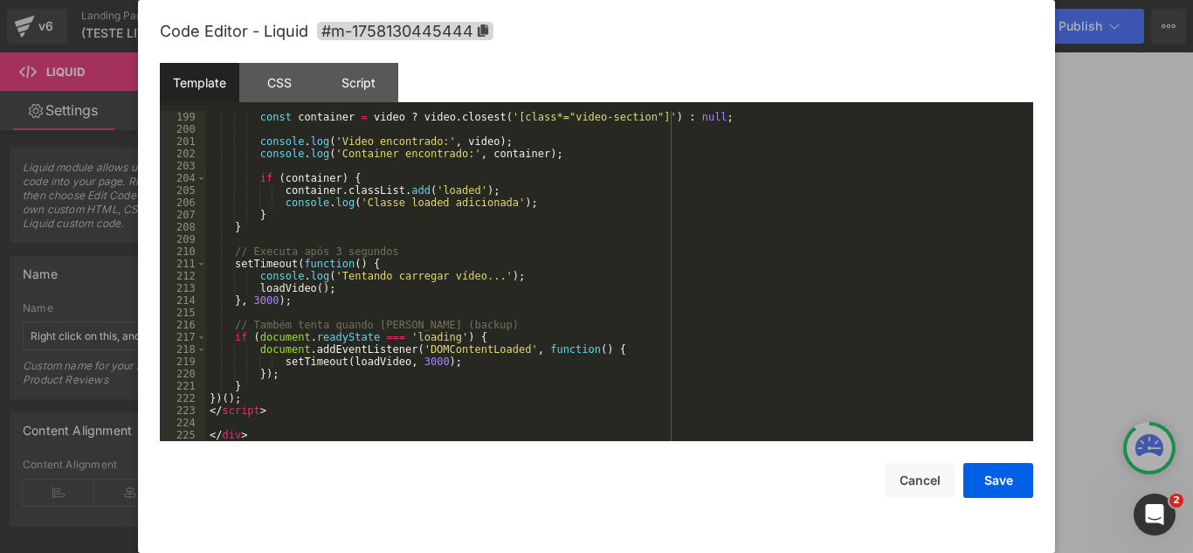
scroll to position [2642, 0]
click at [737, 296] on div "const container = video ? video . closest ( '[class*="video-section"]' ) : null…" at bounding box center [616, 288] width 820 height 355
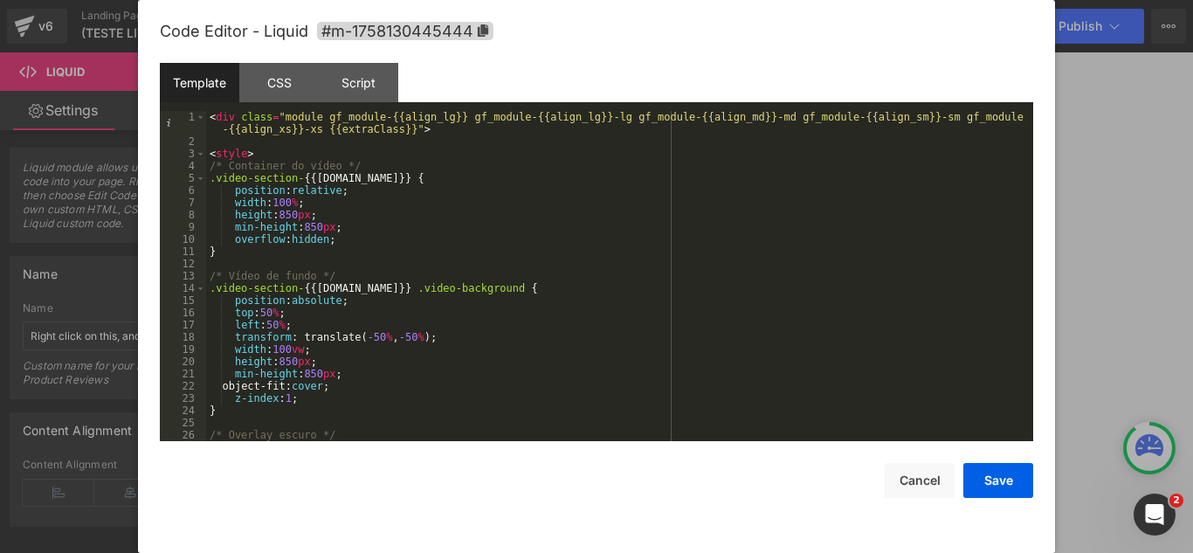
scroll to position [0, 0]
click at [571, 212] on div "< div class = "module gf_module-{{align_lg}} gf_module-{{align_lg}}-lg gf_modul…" at bounding box center [616, 294] width 820 height 367
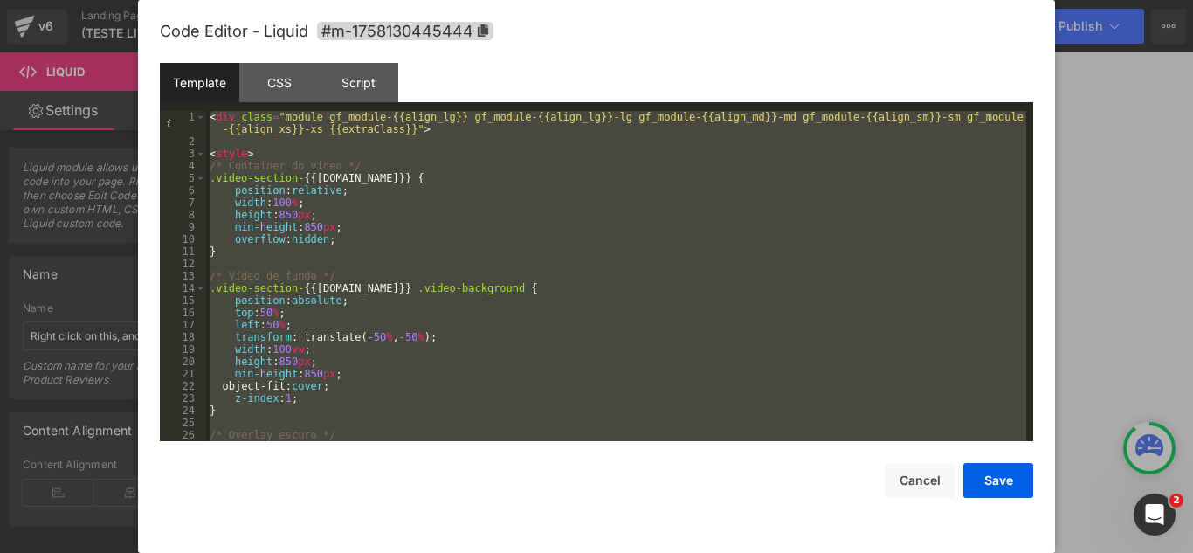
scroll to position [2519, 0]
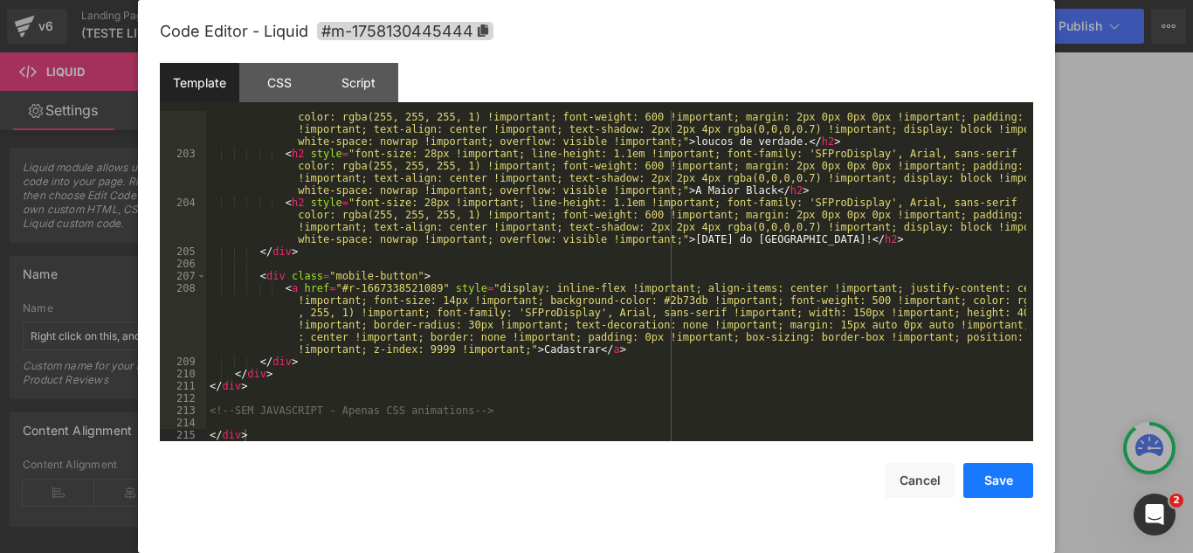
click at [1003, 494] on button "Save" at bounding box center [999, 480] width 70 height 35
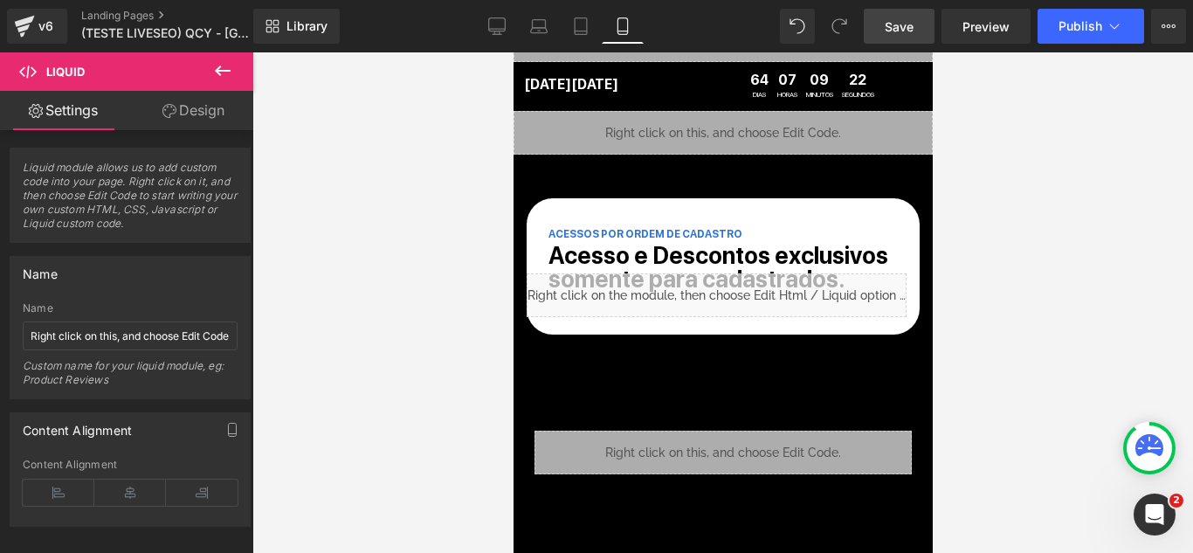
click at [910, 26] on span "Save" at bounding box center [899, 26] width 29 height 18
click at [654, 134] on div "Liquid" at bounding box center [722, 133] width 419 height 44
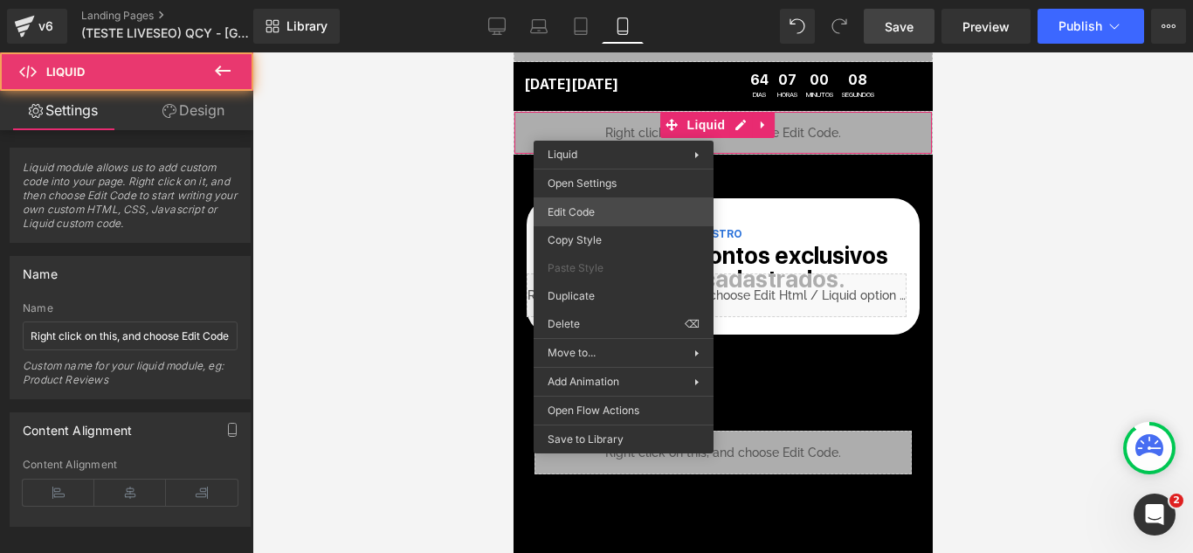
click at [653, 0] on div "You are previewing how the will restyle your page. You can not edit Elements in…" at bounding box center [596, 0] width 1193 height 0
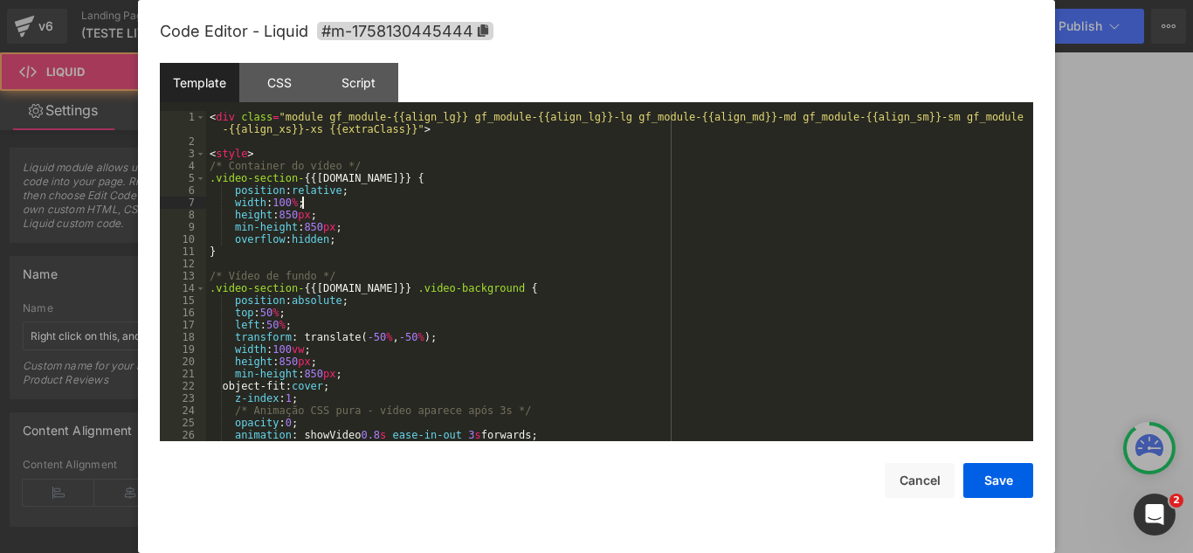
click at [653, 202] on div "< div class = "module gf_module-{{align_lg}} gf_module-{{align_lg}}-lg gf_modul…" at bounding box center [616, 294] width 820 height 367
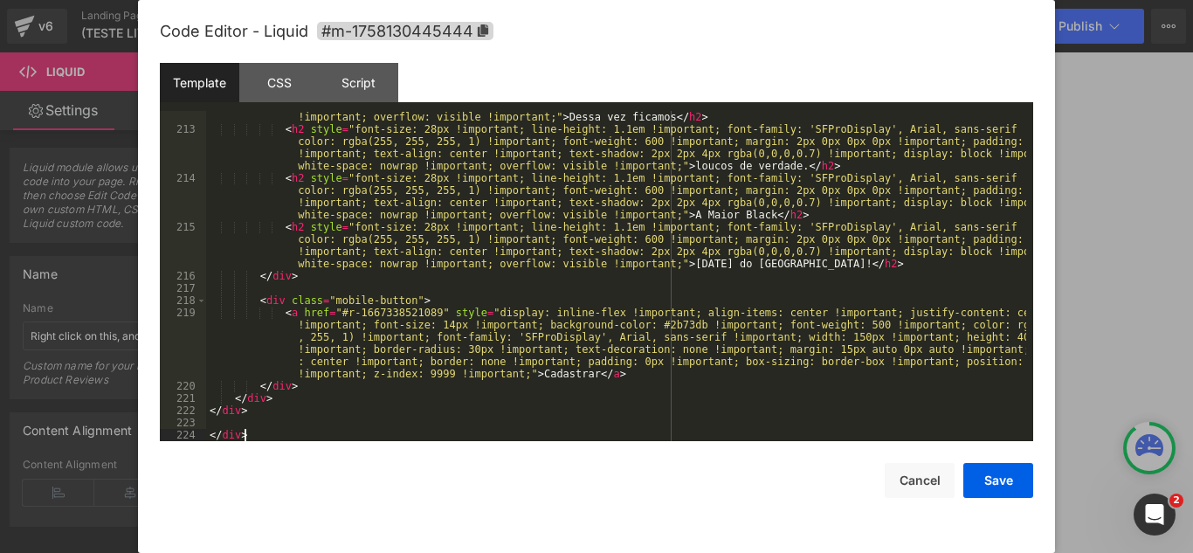
scroll to position [2630, 0]
click at [1012, 473] on button "Save" at bounding box center [999, 480] width 70 height 35
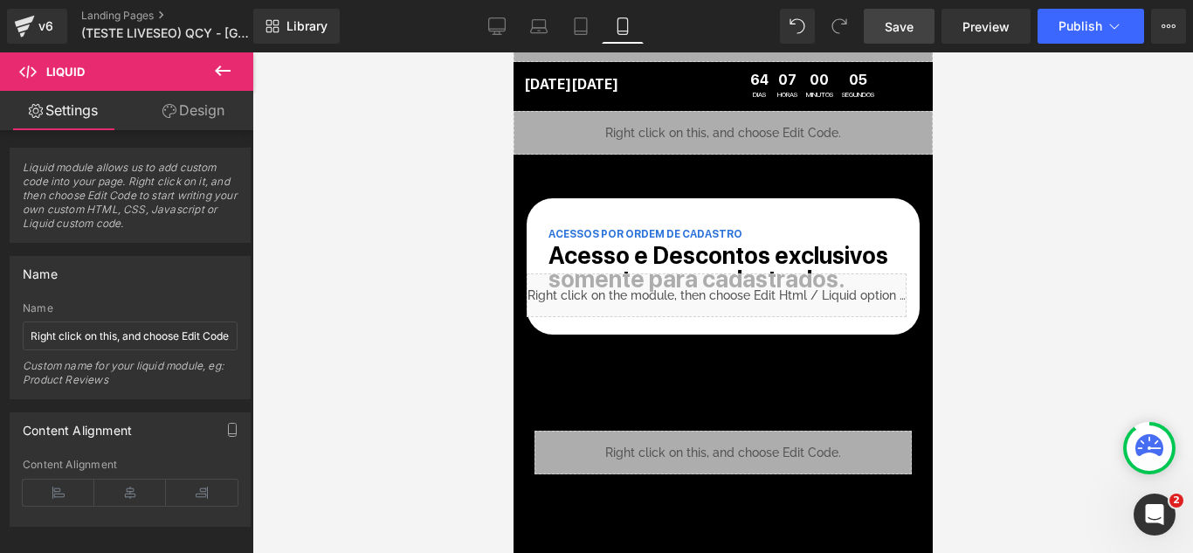
click at [914, 30] on span "Save" at bounding box center [899, 26] width 29 height 18
